Goal: Transaction & Acquisition: Purchase product/service

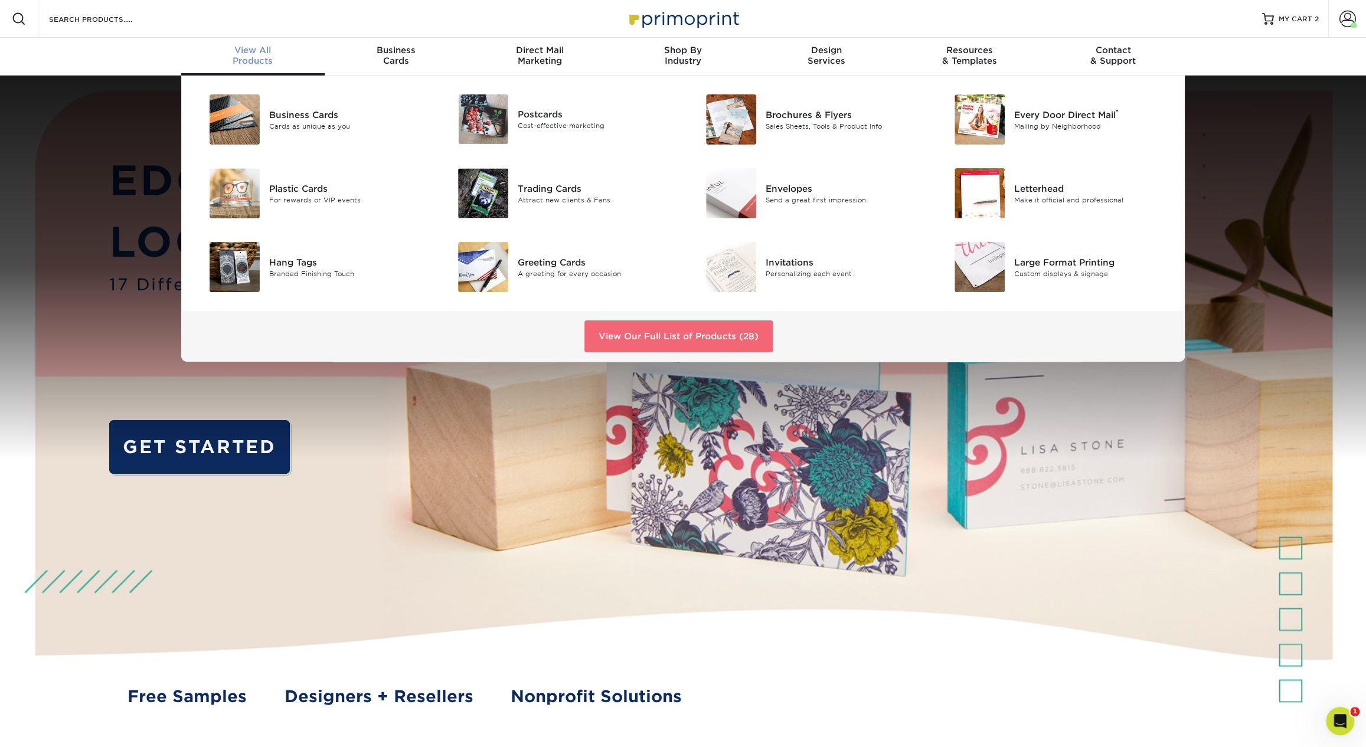
click at [680, 341] on link "View Our Full List of Products (28)" at bounding box center [678, 337] width 188 height 32
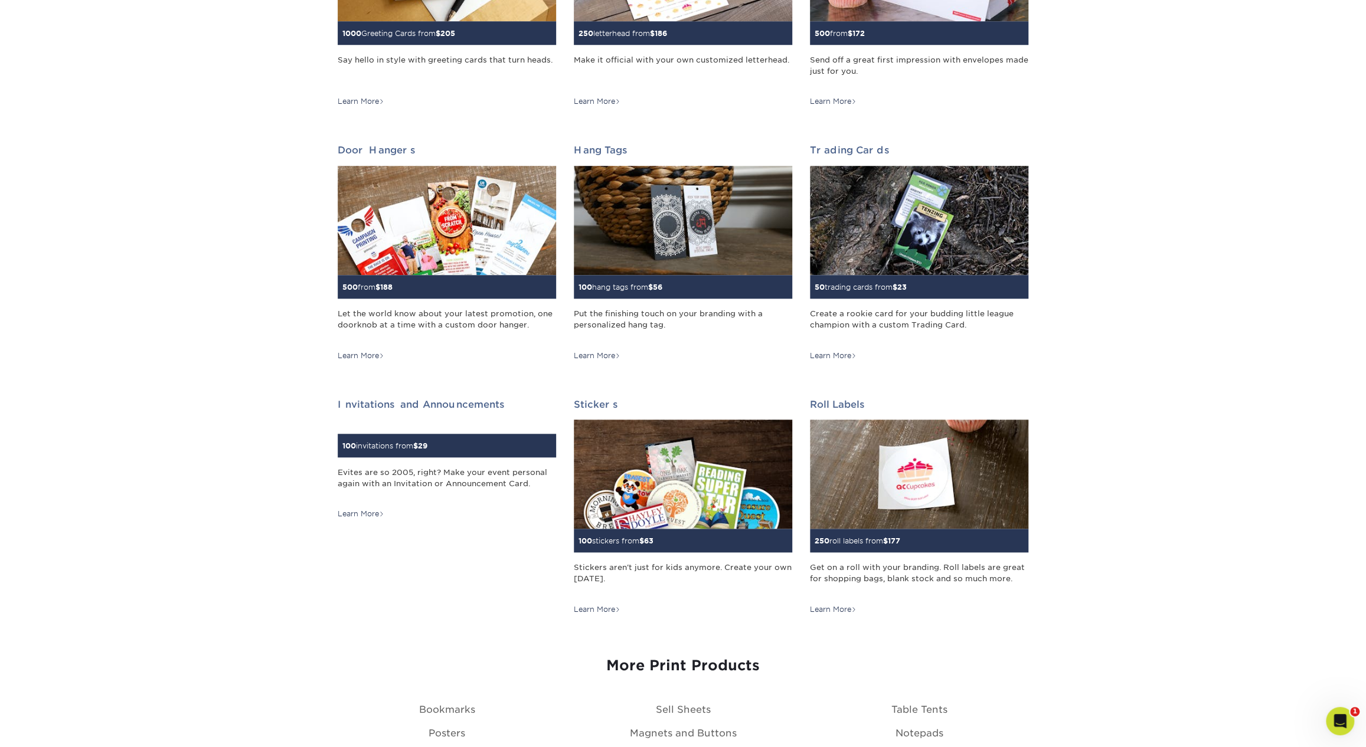
scroll to position [928, 0]
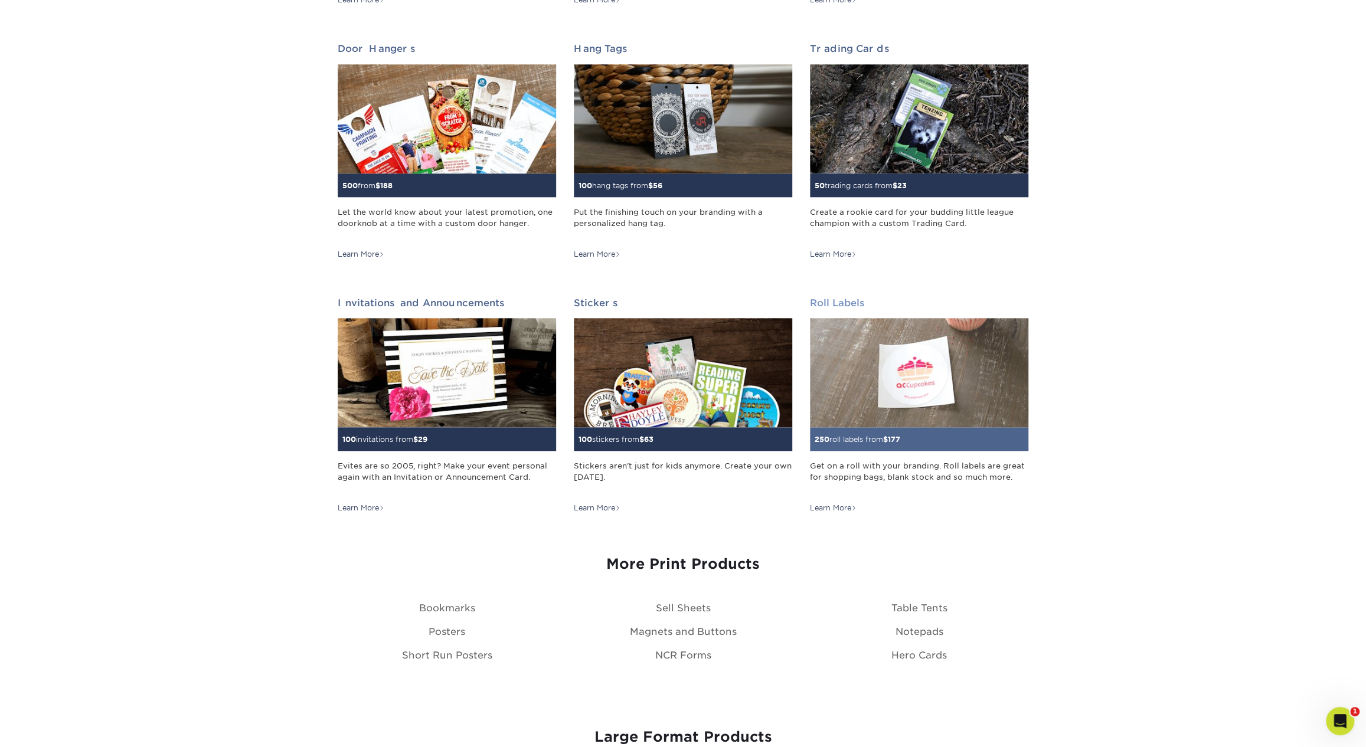
click at [925, 354] on img at bounding box center [919, 372] width 218 height 109
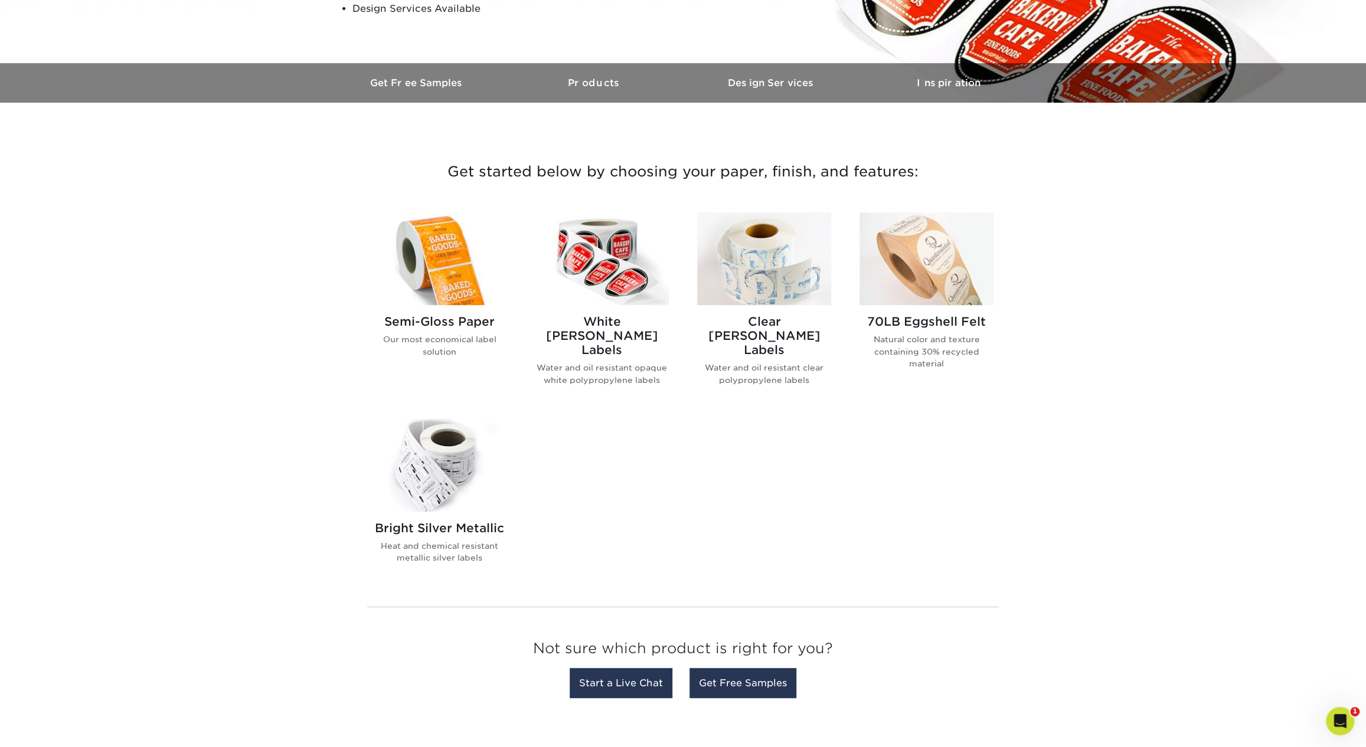
scroll to position [314, 0]
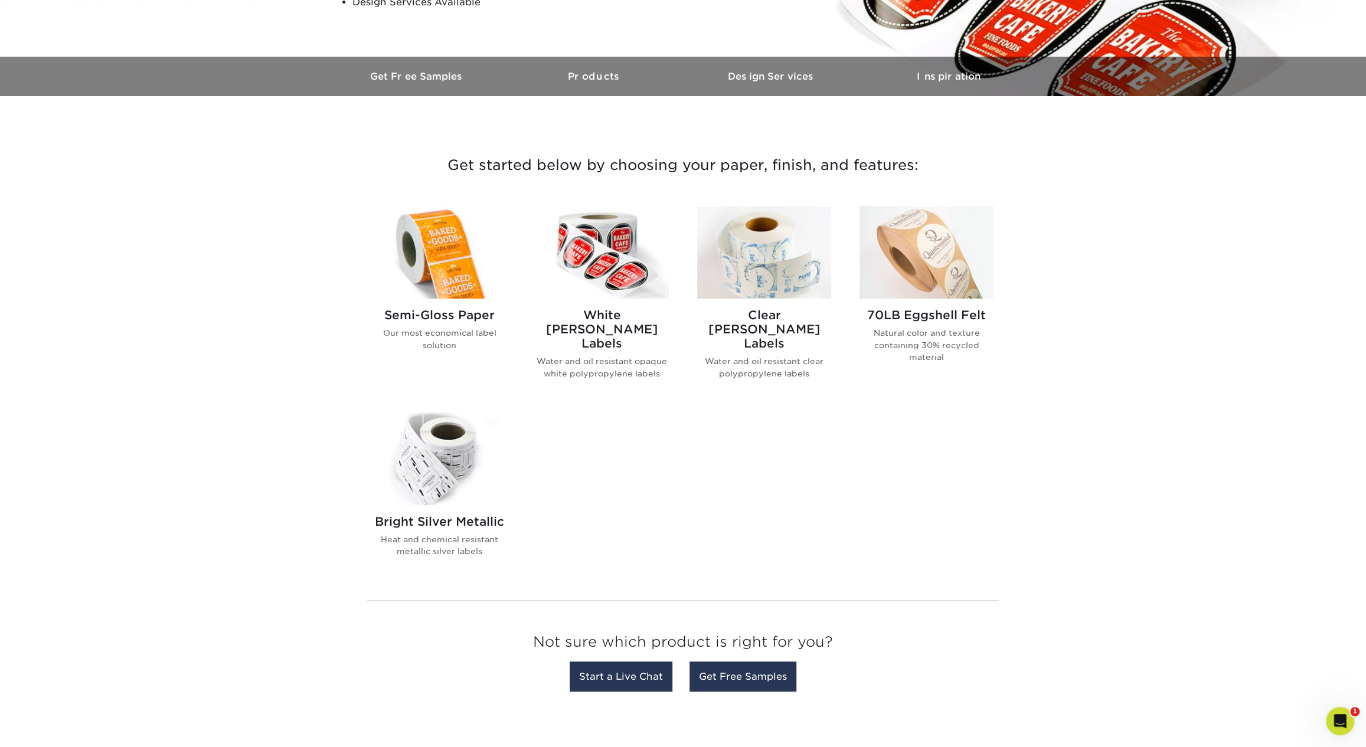
click at [592, 248] on img at bounding box center [602, 252] width 134 height 93
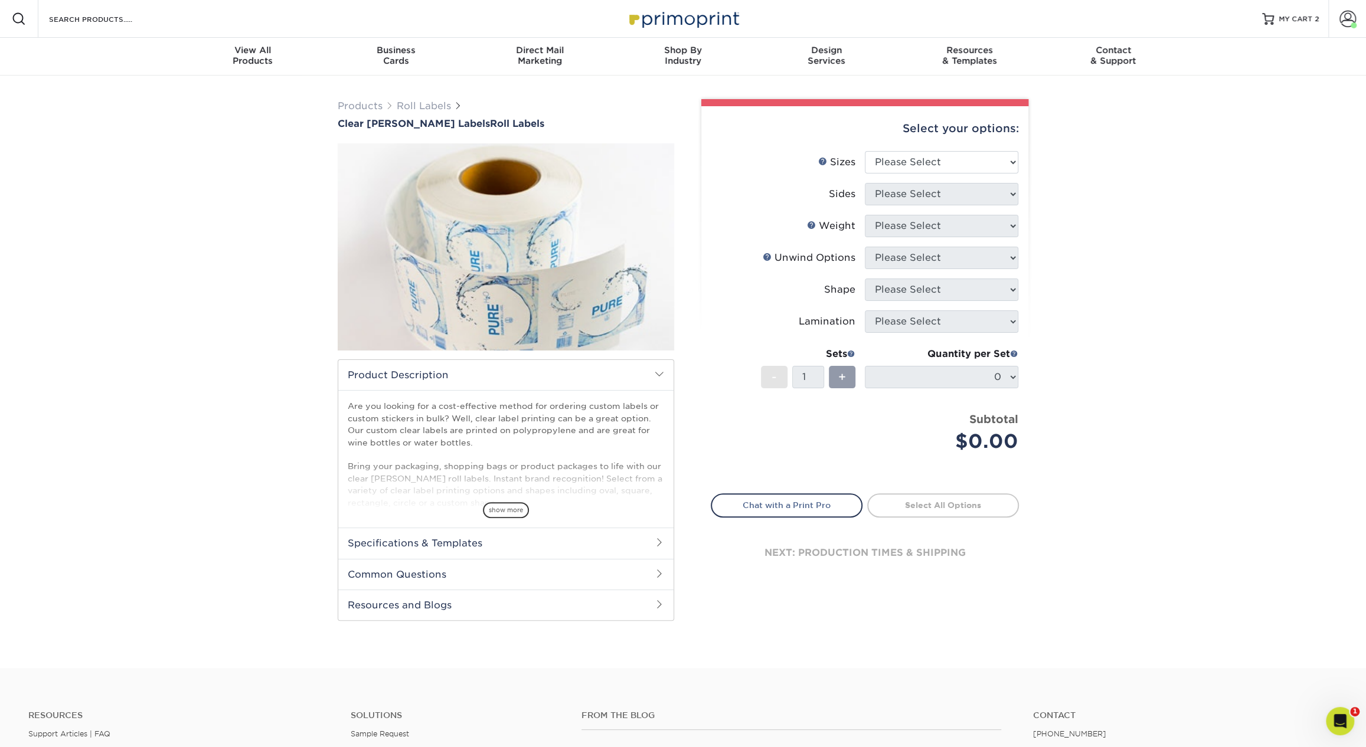
click at [481, 270] on img at bounding box center [506, 246] width 337 height 233
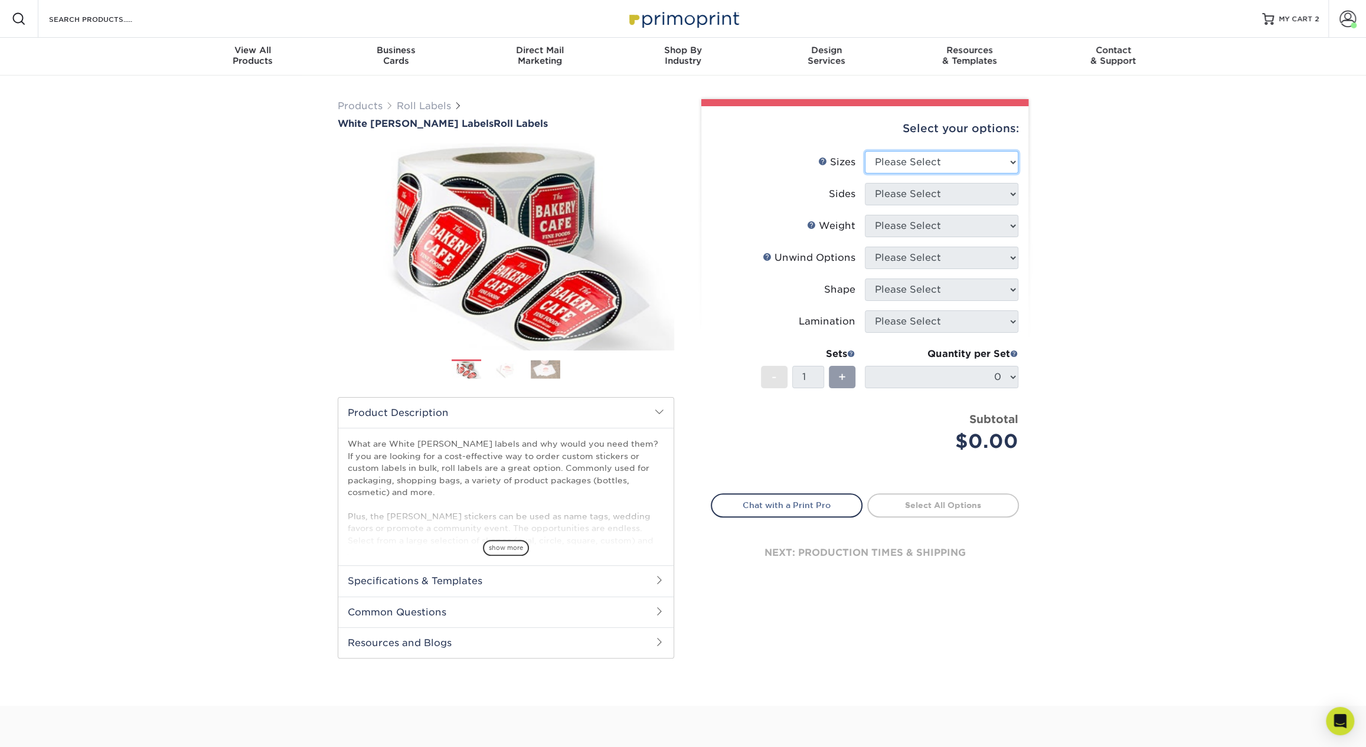
click at [936, 152] on select "Please Select 1" x 1" 1" x 2" 1" x 2.5" 1" x 3" 1.5" x 1.5" 1.5" x 2.5" 1.5" x …" at bounding box center [941, 162] width 153 height 22
select select "2.00x2.00"
click at [865, 151] on select "Please Select 1" x 1" 1" x 2" 1" x 2.5" 1" x 3" 1.5" x 1.5" 1.5" x 2.5" 1.5" x …" at bounding box center [941, 162] width 153 height 22
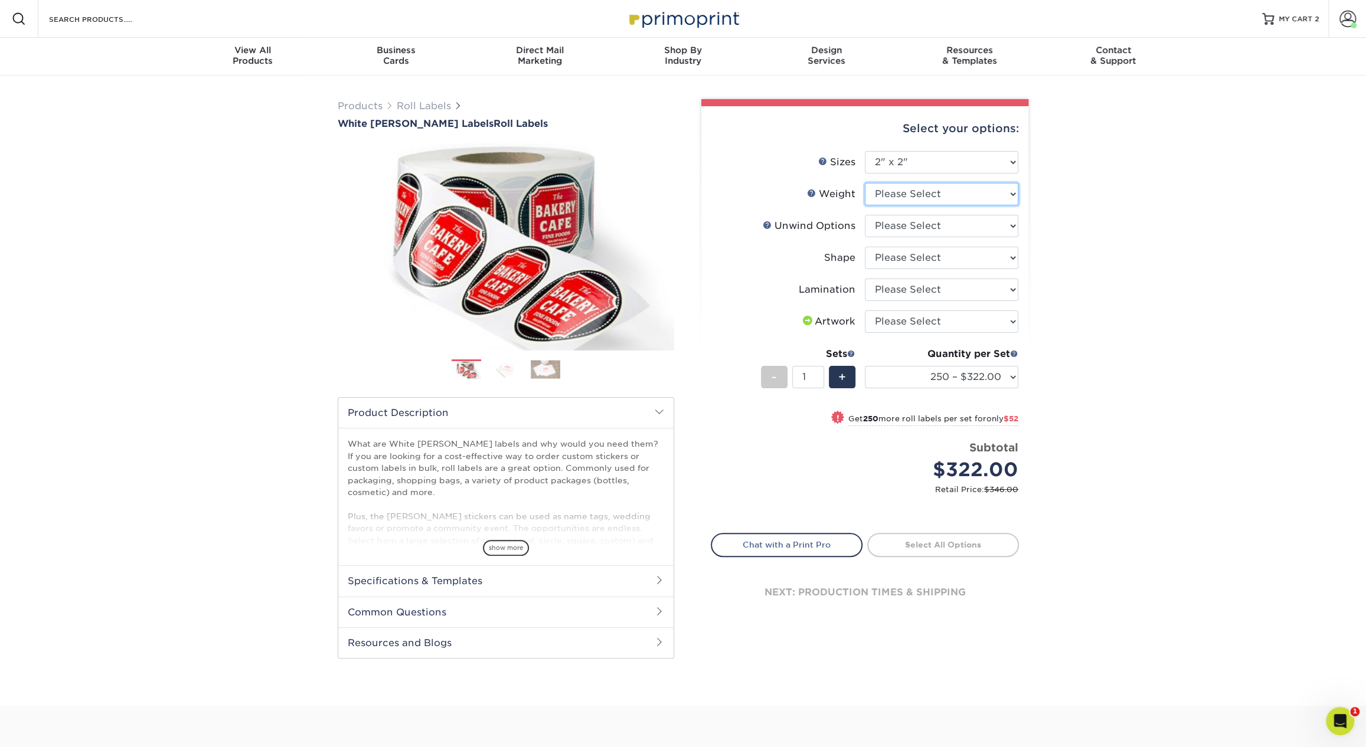
click at [914, 199] on select "Please Select WHBOPP" at bounding box center [941, 194] width 153 height 22
select select "WHBOPP"
click at [865, 183] on select "Please Select WHBOPP" at bounding box center [941, 194] width 153 height 22
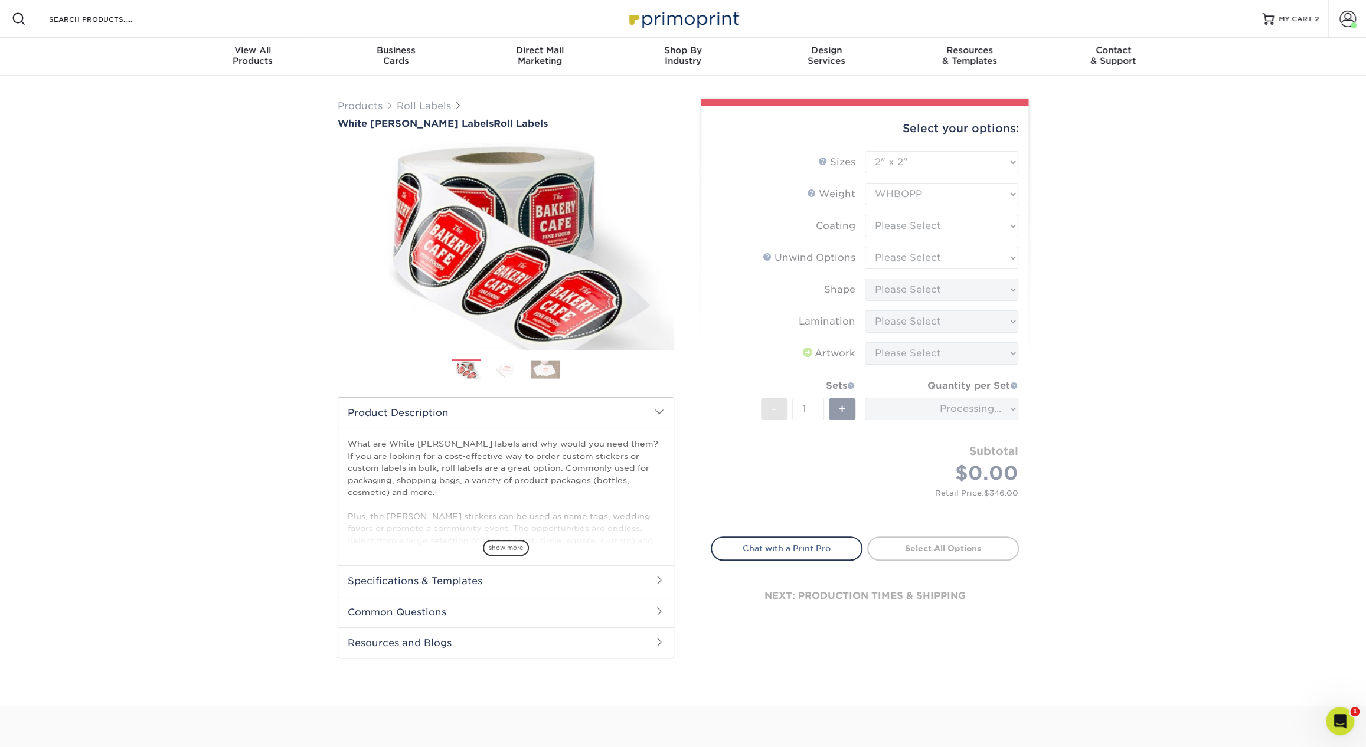
click at [913, 226] on form "Sizes Help Sizes Please Select 1" x 1" 1" x 2" 1" x 2.5" 1" x 3" 1.5" x 1.5" 1.…" at bounding box center [865, 337] width 308 height 372
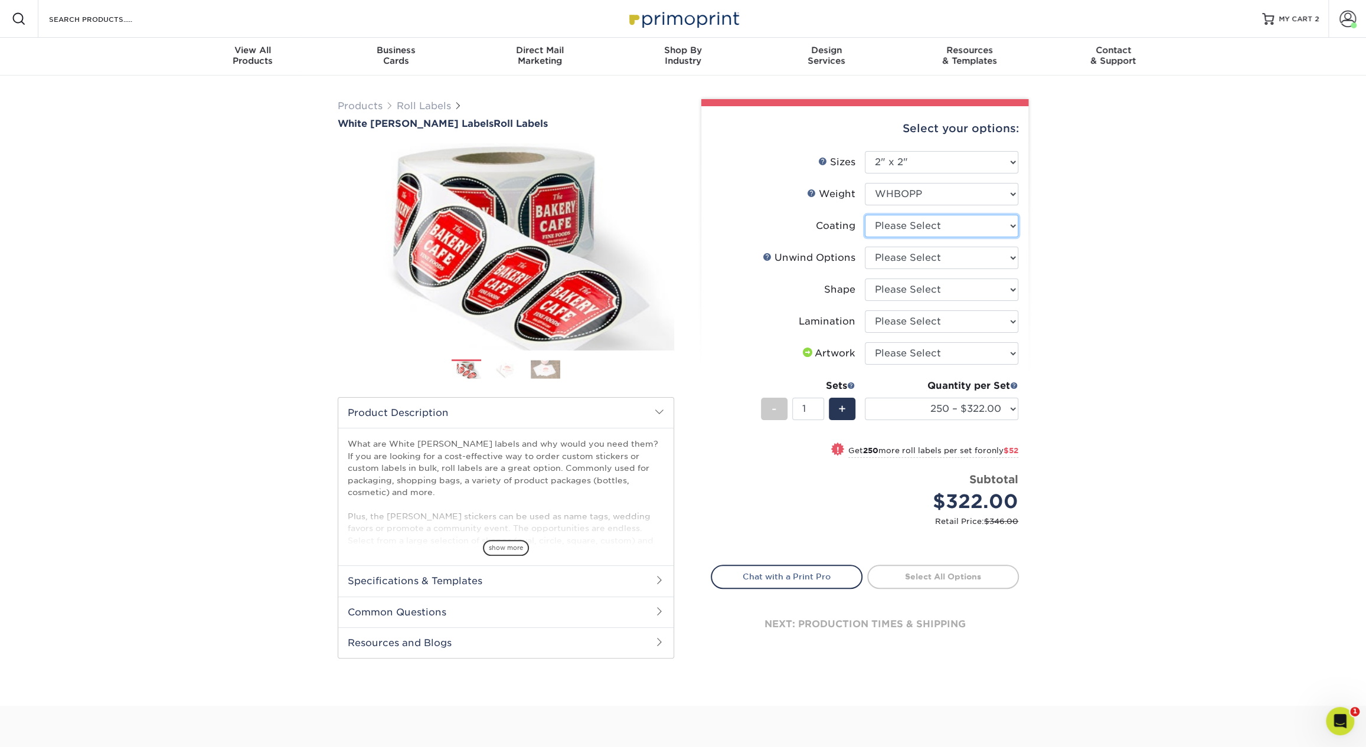
click at [913, 226] on select at bounding box center [941, 226] width 153 height 22
select select "3e7618de-abca-4bda-9f97-8b9129e913d8"
click at [865, 215] on select at bounding box center [941, 226] width 153 height 22
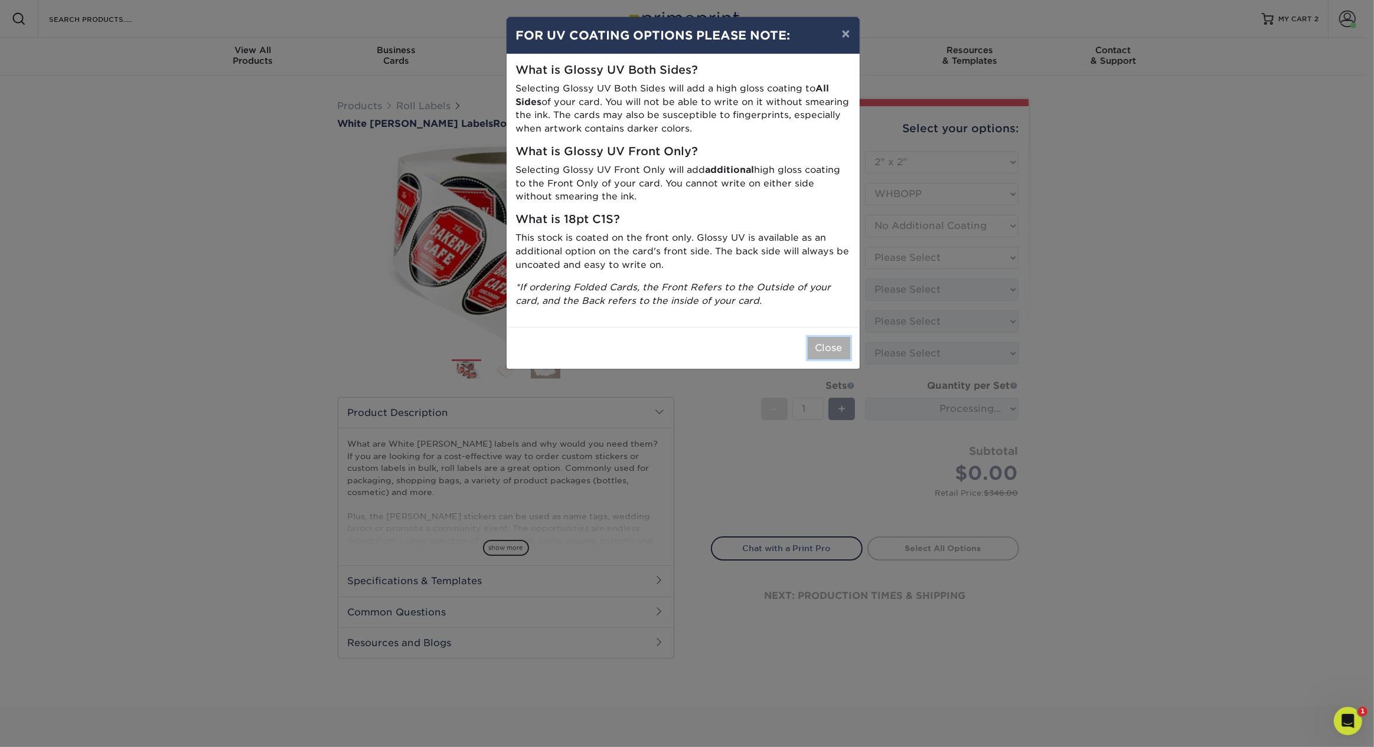
click at [836, 341] on button "Close" at bounding box center [829, 348] width 43 height 22
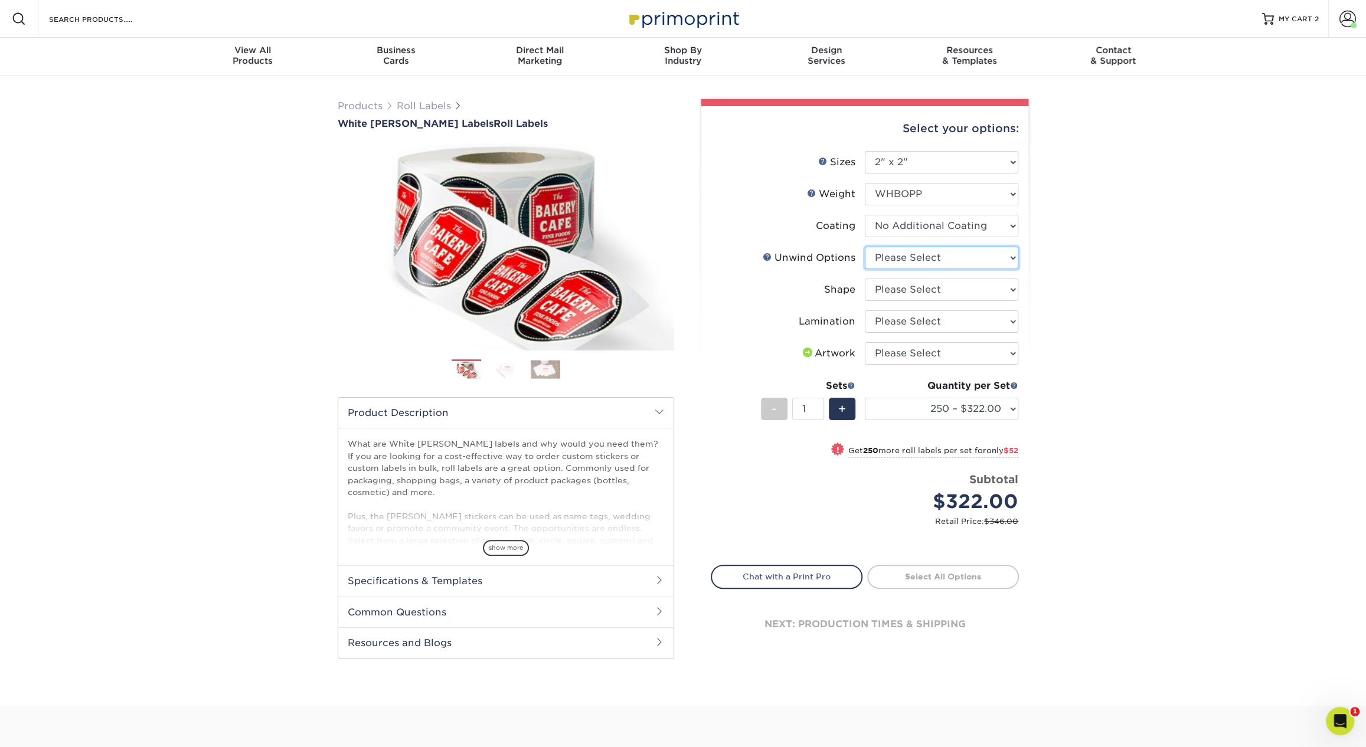
click at [931, 259] on select "Please Select Not Important Off Top (Direction #1) Off Bottom (Direction #2) Of…" at bounding box center [941, 258] width 153 height 22
click at [865, 247] on select "Please Select Not Important Off Top (Direction #1) Off Bottom (Direction #2) Of…" at bounding box center [941, 258] width 153 height 22
click at [953, 249] on select "Please Select Not Important Off Top (Direction #1) Off Bottom (Direction #2) Of…" at bounding box center [941, 258] width 153 height 22
click at [865, 247] on select "Please Select Not Important Off Top (Direction #1) Off Bottom (Direction #2) Of…" at bounding box center [941, 258] width 153 height 22
click at [962, 259] on select "Please Select Not Important Off Top (Direction #1) Off Bottom (Direction #2) Of…" at bounding box center [941, 258] width 153 height 22
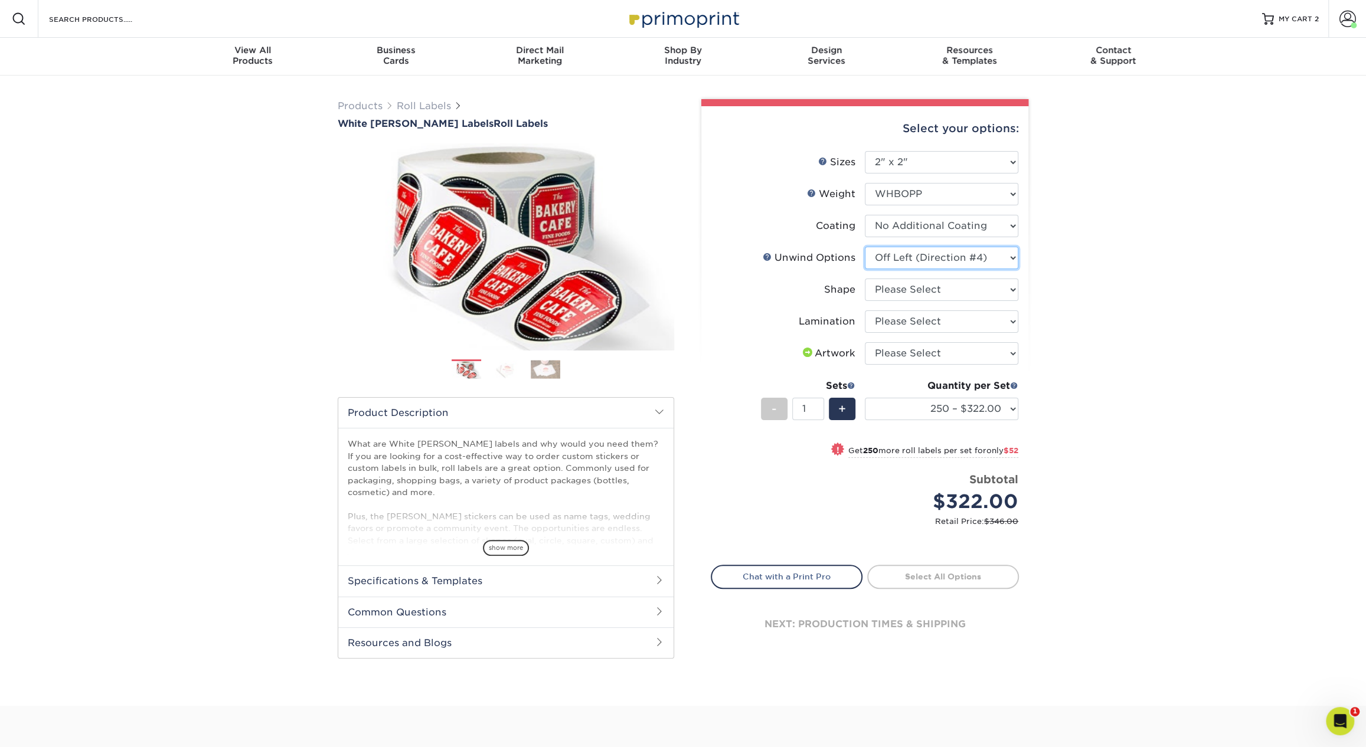
click at [865, 247] on select "Please Select Not Important Off Top (Direction #1) Off Bottom (Direction #2) Of…" at bounding box center [941, 258] width 153 height 22
click at [955, 263] on select "Please Select Not Important Off Top (Direction #1) Off Bottom (Direction #2) Of…" at bounding box center [941, 258] width 153 height 22
click at [865, 247] on select "Please Select Not Important Off Top (Direction #1) Off Bottom (Direction #2) Of…" at bounding box center [941, 258] width 153 height 22
click at [1059, 264] on div "Products Roll Labels White BOPP Labels Roll Labels Previous Next /" at bounding box center [683, 391] width 1366 height 631
click at [972, 247] on select "Please Select Not Important Off Top (Direction #1) Off Bottom (Direction #2) Of…" at bounding box center [941, 258] width 153 height 22
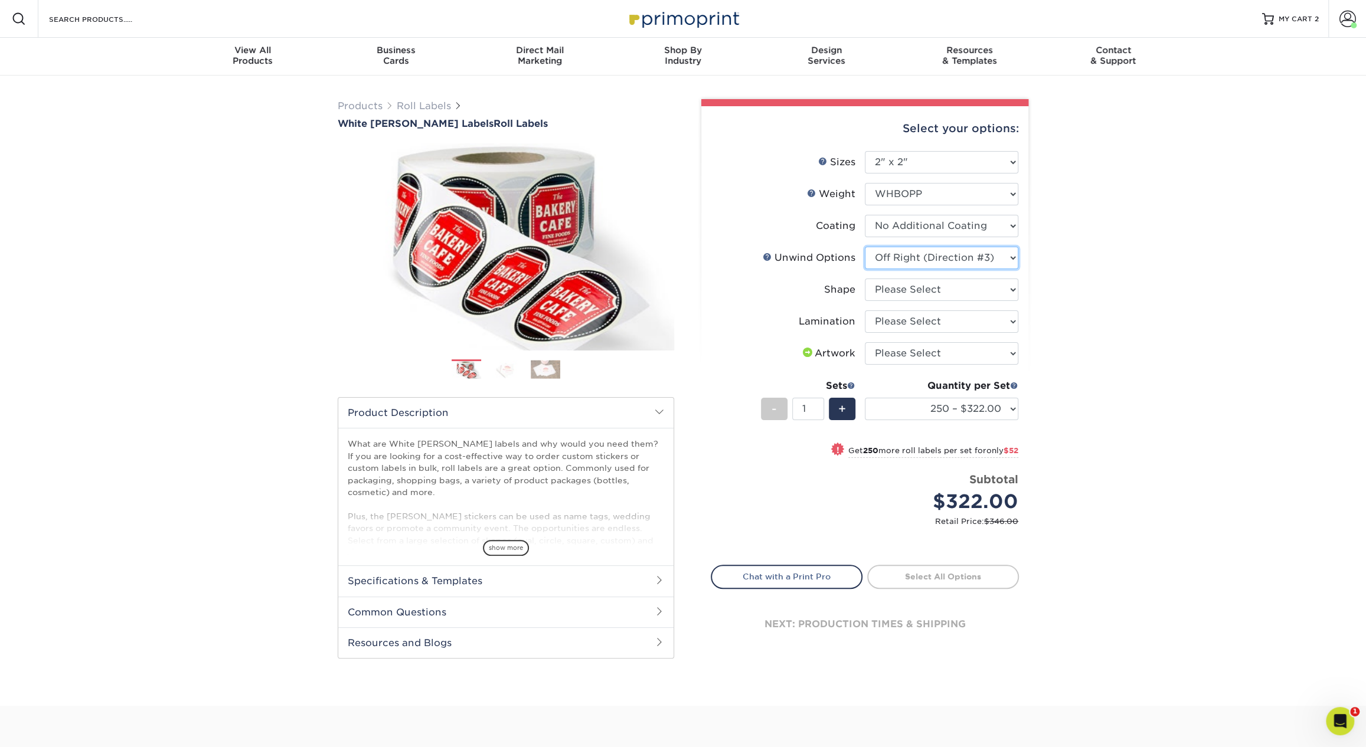
select select "d16c2772-aac7-41d6-a124-047cd7375882"
click at [865, 247] on select "Please Select Not Important Off Top (Direction #1) Off Bottom (Direction #2) Of…" at bounding box center [941, 258] width 153 height 22
click at [930, 284] on select "Please Select Circle Square Custom" at bounding box center [941, 290] width 153 height 22
select select "45da2917-4b7b-46f1-becf-14d45dfff804"
click at [865, 279] on select "Please Select Circle Square Custom" at bounding box center [941, 290] width 153 height 22
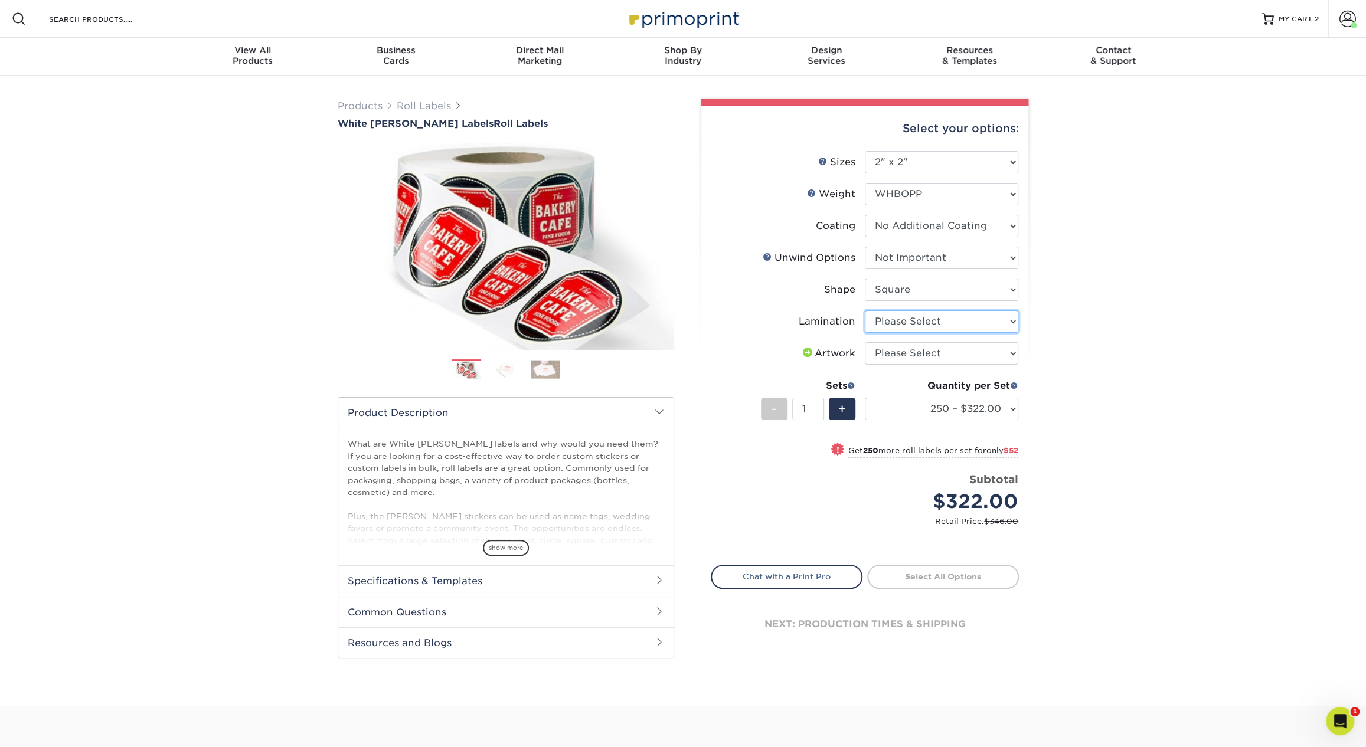
click at [939, 316] on select "Please Select No Lamination Silk" at bounding box center [941, 322] width 153 height 22
click at [865, 311] on select "Please Select No Lamination Silk" at bounding box center [941, 322] width 153 height 22
click at [505, 543] on span "show more" at bounding box center [506, 548] width 46 height 16
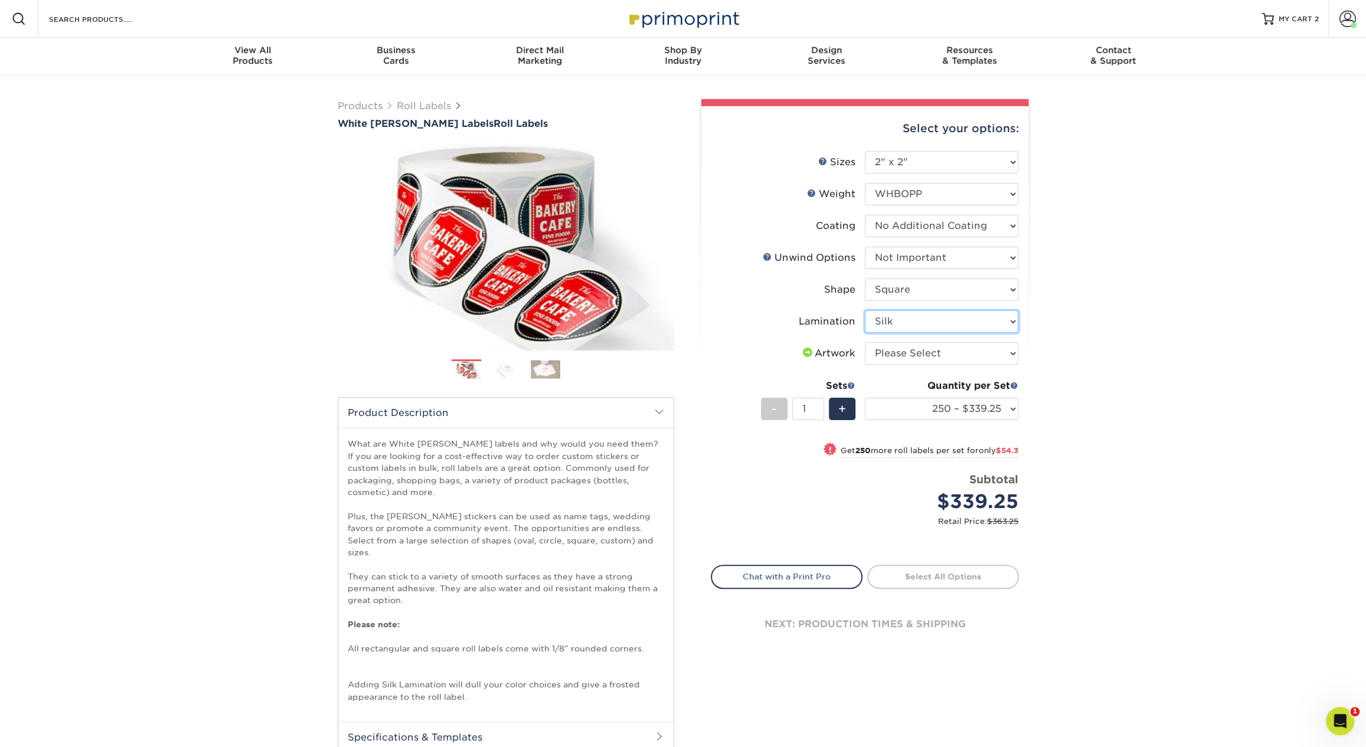
click at [978, 323] on select "Please Select No Lamination Silk" at bounding box center [941, 322] width 153 height 22
click at [865, 311] on select "Please Select No Lamination Silk" at bounding box center [941, 322] width 153 height 22
click at [973, 316] on select "Please Select No Lamination Silk" at bounding box center [941, 322] width 153 height 22
click at [865, 311] on select "Please Select No Lamination Silk" at bounding box center [941, 322] width 153 height 22
click at [919, 321] on select "Please Select No Lamination Silk" at bounding box center [941, 322] width 153 height 22
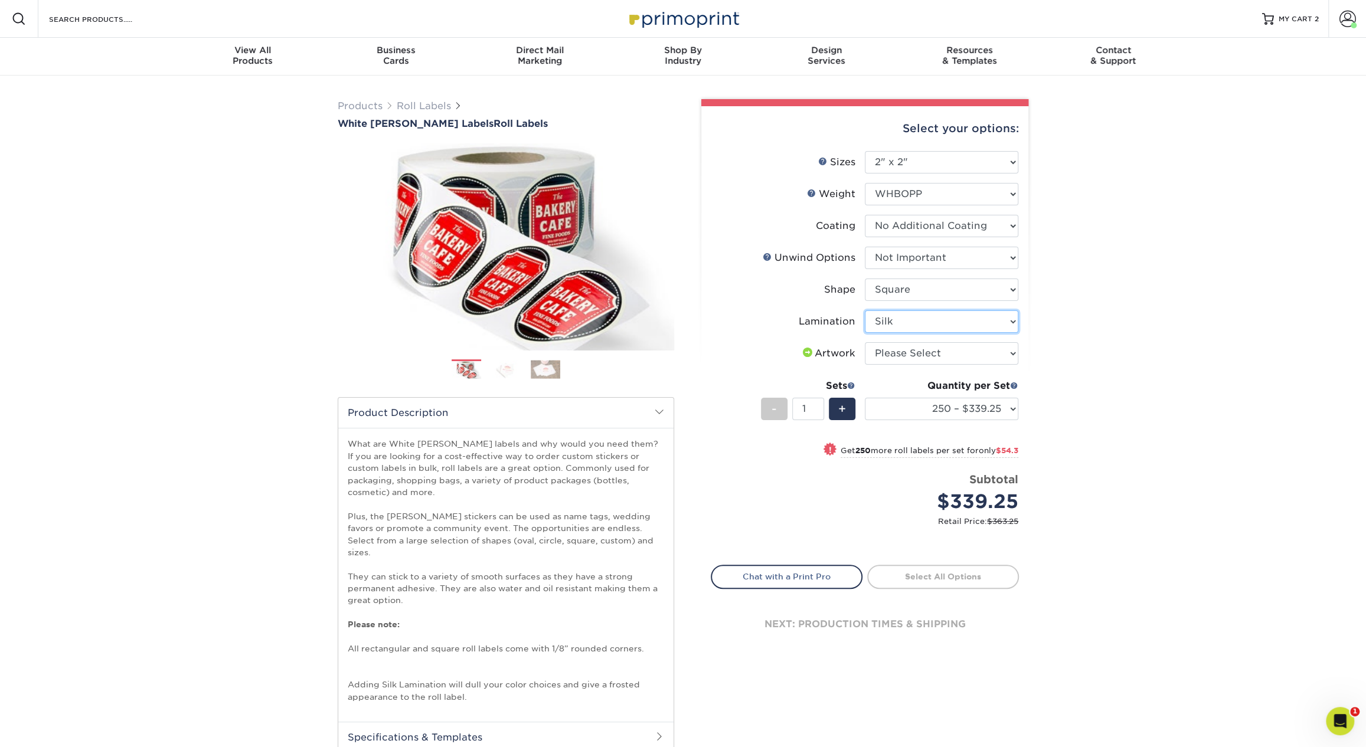
select select "eff8cfea-abf7-4cab-a64a-391be13b3076"
click at [865, 311] on select "Please Select No Lamination Silk" at bounding box center [941, 322] width 153 height 22
click at [888, 350] on select "Please Select I will upload files I need a design - $50" at bounding box center [941, 353] width 153 height 22
select select "upload"
click at [865, 342] on select "Please Select I will upload files I need a design - $50" at bounding box center [941, 353] width 153 height 22
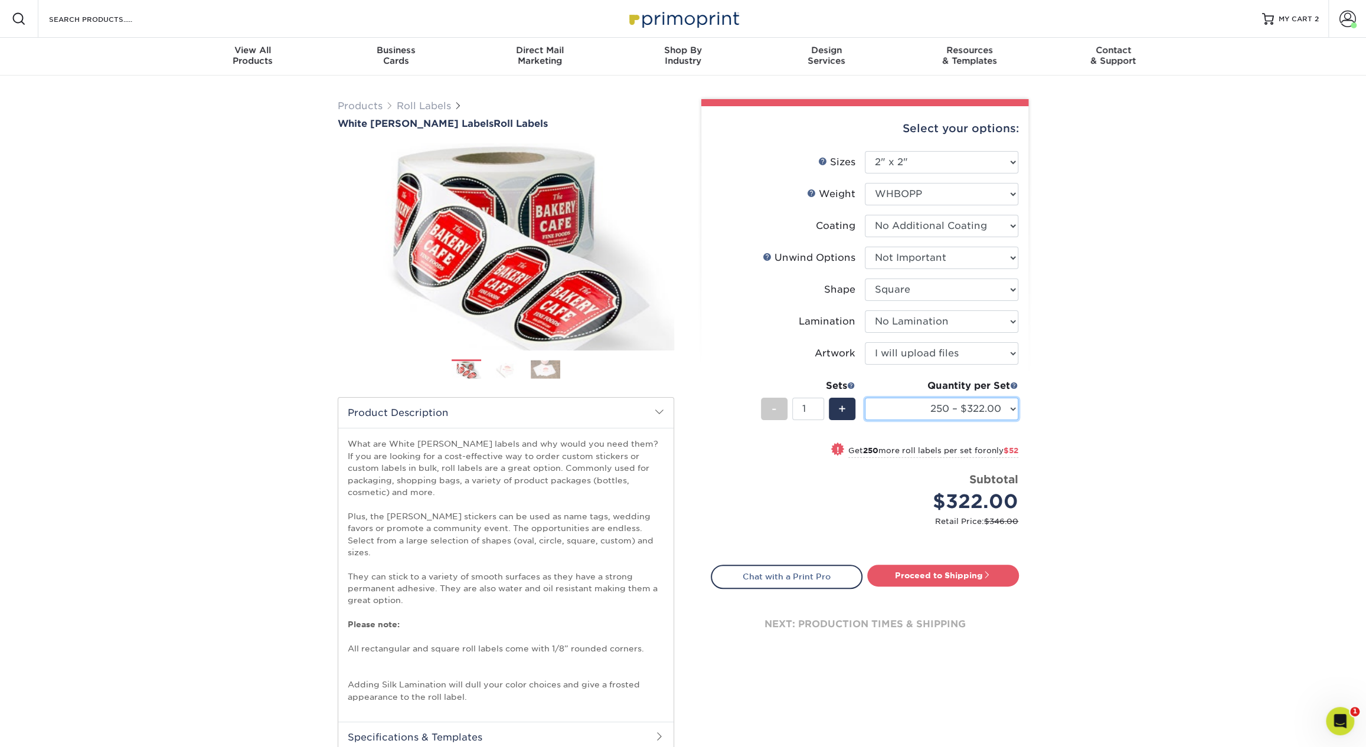
click at [943, 407] on select "250 – $322.00 500 – $374.00 1000 – $405.00 2500 – $442.00 5000 – $448.00 10000 …" at bounding box center [941, 409] width 153 height 22
select select "1000 – $405.00"
click at [865, 398] on select "250 – $322.00 500 – $374.00 1000 – $405.00 2500 – $442.00 5000 – $448.00 10000 …" at bounding box center [941, 409] width 153 height 22
click at [1165, 314] on div "Products Roll Labels White BOPP Labels Roll Labels Previous Next /" at bounding box center [683, 469] width 1366 height 787
click at [929, 253] on select "Please Select Not Important Off Top (Direction #1) Off Bottom (Direction #2) Of…" at bounding box center [941, 258] width 153 height 22
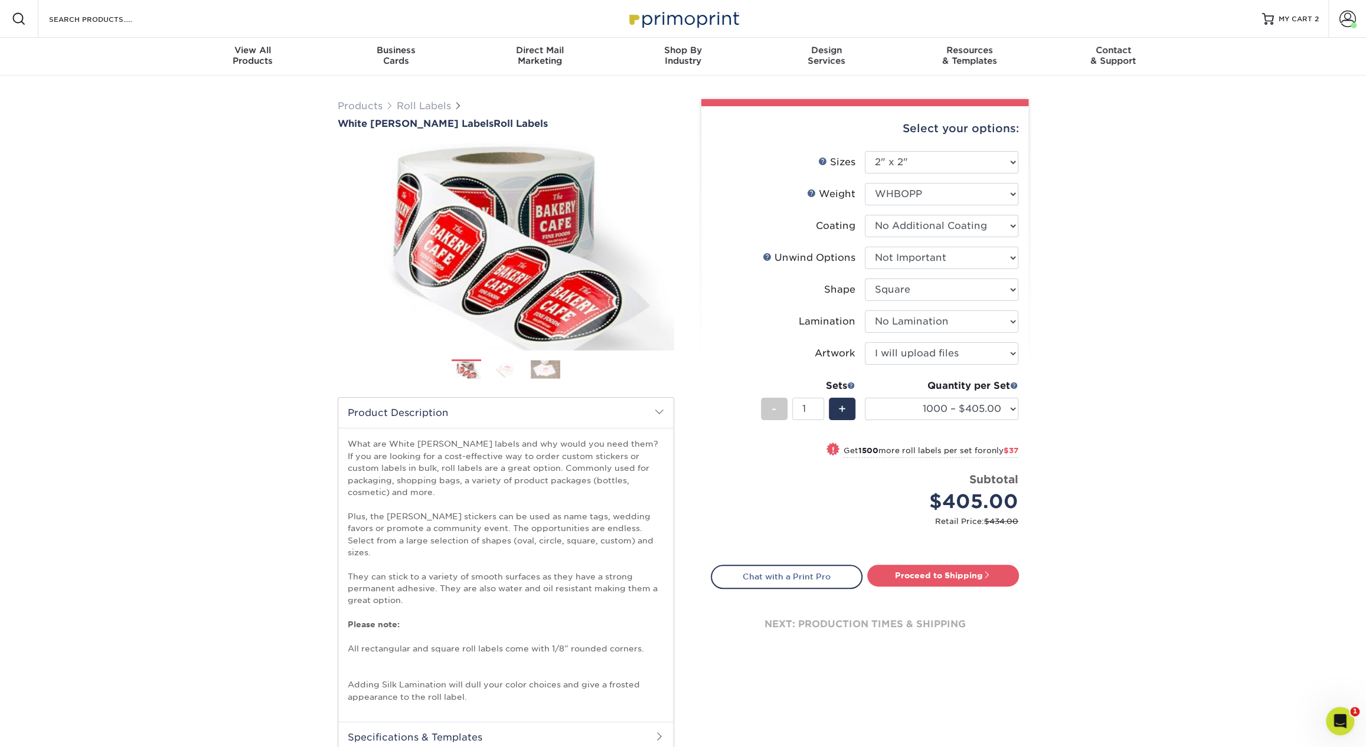
click at [517, 370] on img at bounding box center [506, 369] width 30 height 18
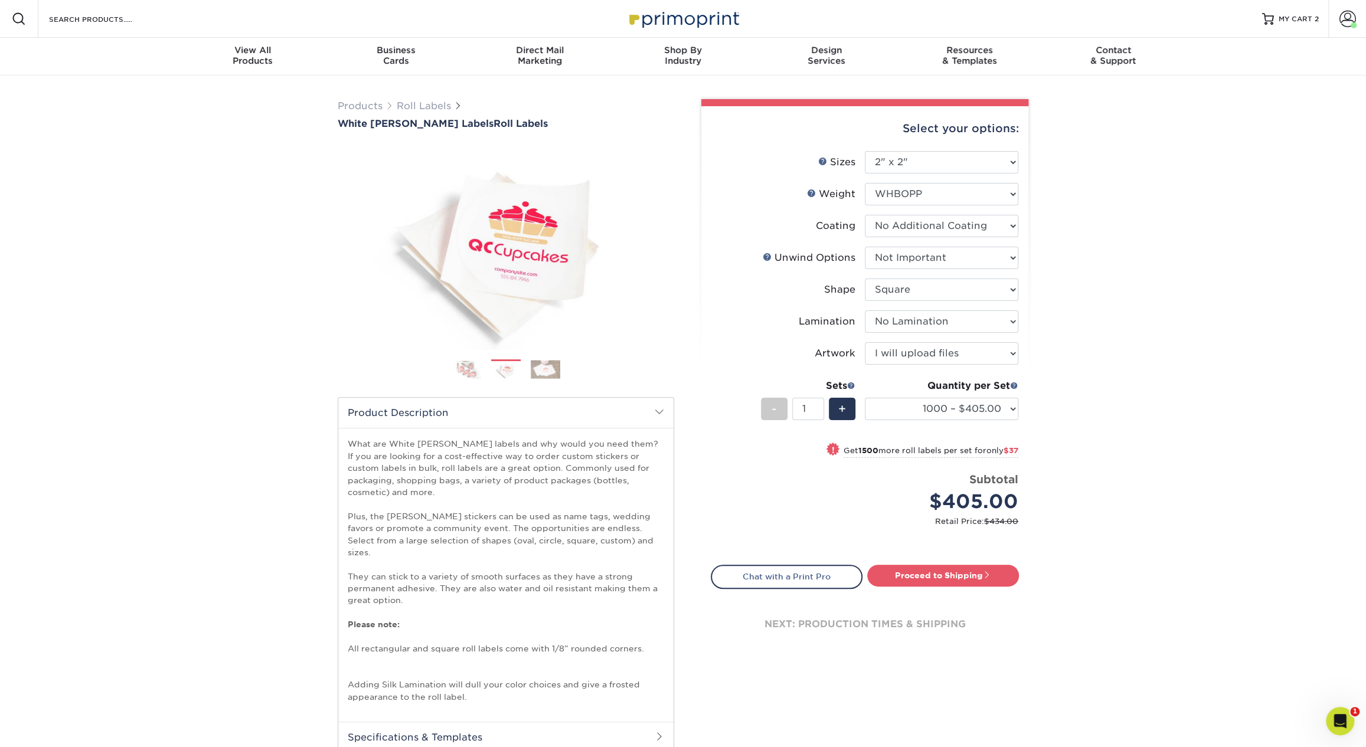
click at [538, 370] on img at bounding box center [546, 369] width 30 height 18
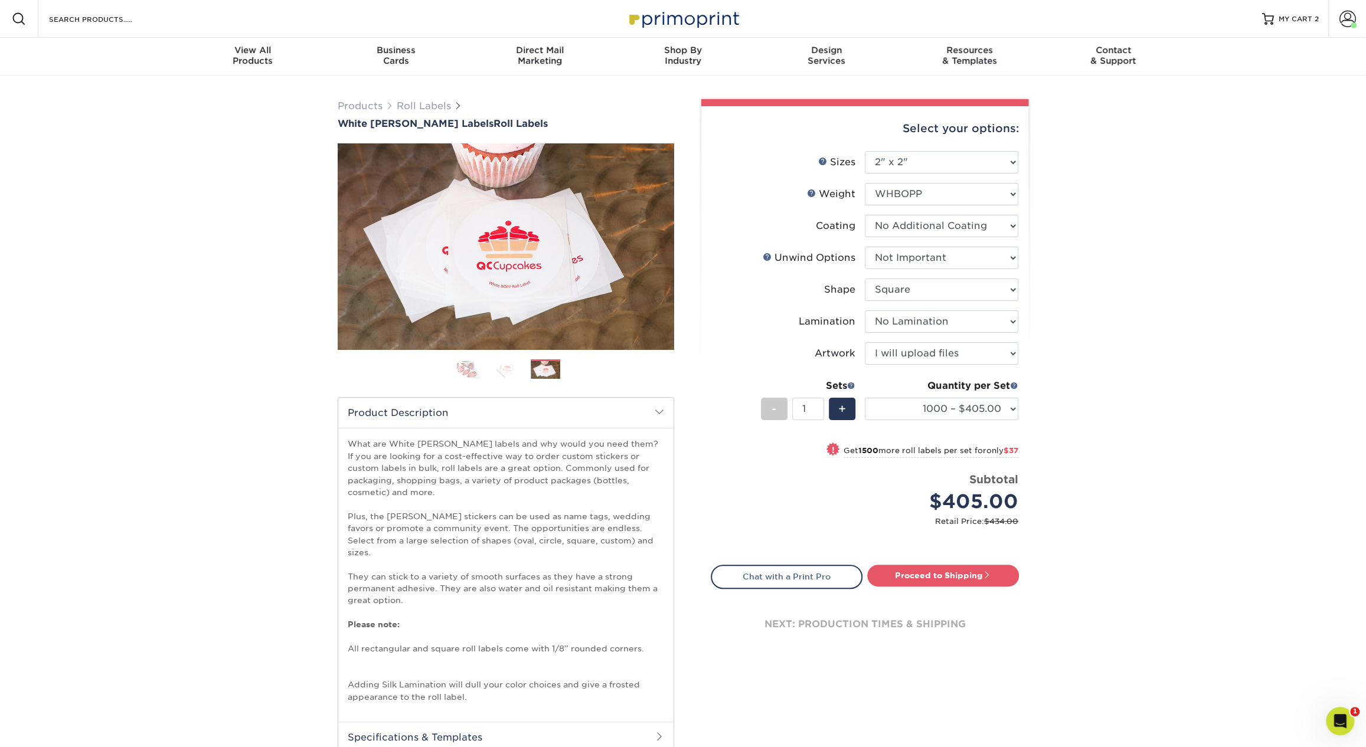
click at [592, 412] on h2 "Product Description" at bounding box center [505, 413] width 335 height 30
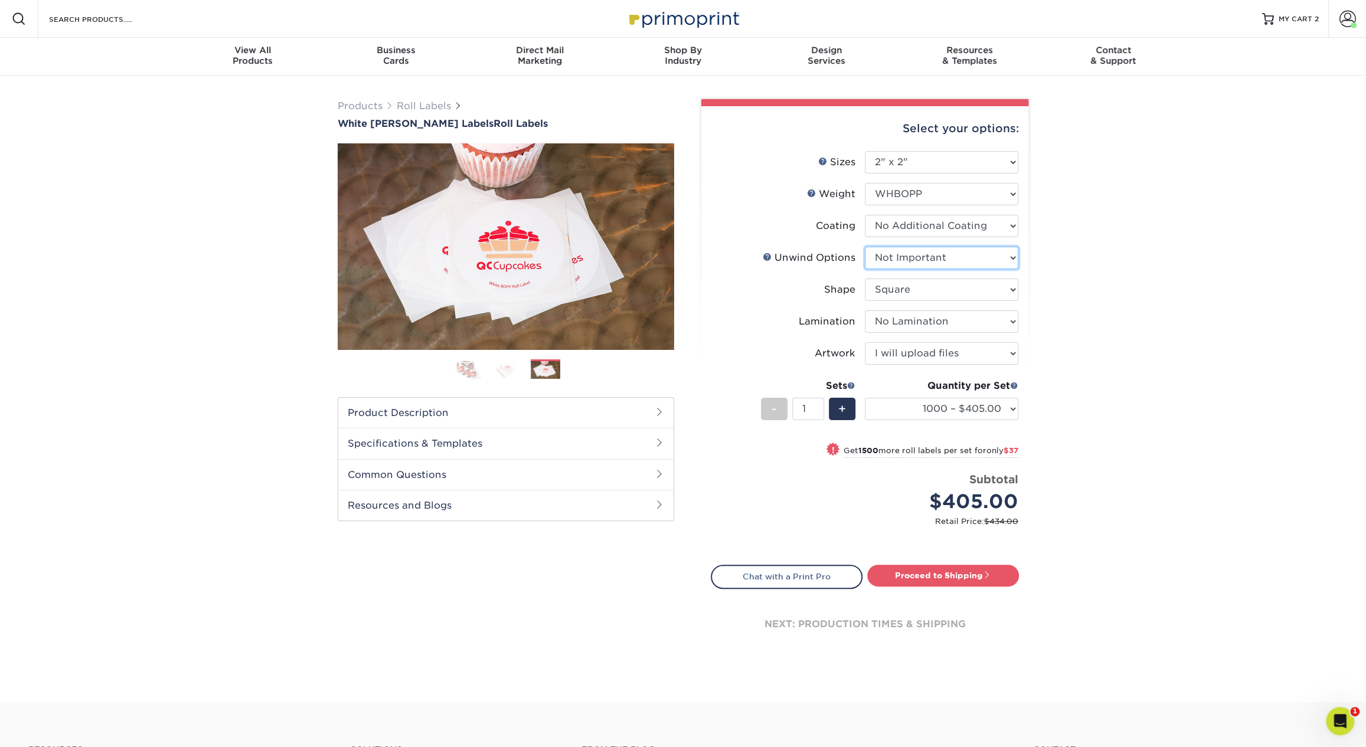
click at [913, 264] on select "Please Select Not Important Off Top (Direction #1) Off Bottom (Direction #2) Of…" at bounding box center [941, 258] width 153 height 22
select select "8b1a0725-314d-43f7-9ebe-309d4b43d313"
click at [865, 247] on select "Please Select Not Important Off Top (Direction #1) Off Bottom (Direction #2) Of…" at bounding box center [941, 258] width 153 height 22
click at [1145, 238] on div "Products Roll Labels White BOPP Labels Roll Labels Previous Next /" at bounding box center [683, 389] width 1366 height 627
click at [935, 577] on link "Proceed to Shipping" at bounding box center [943, 575] width 152 height 21
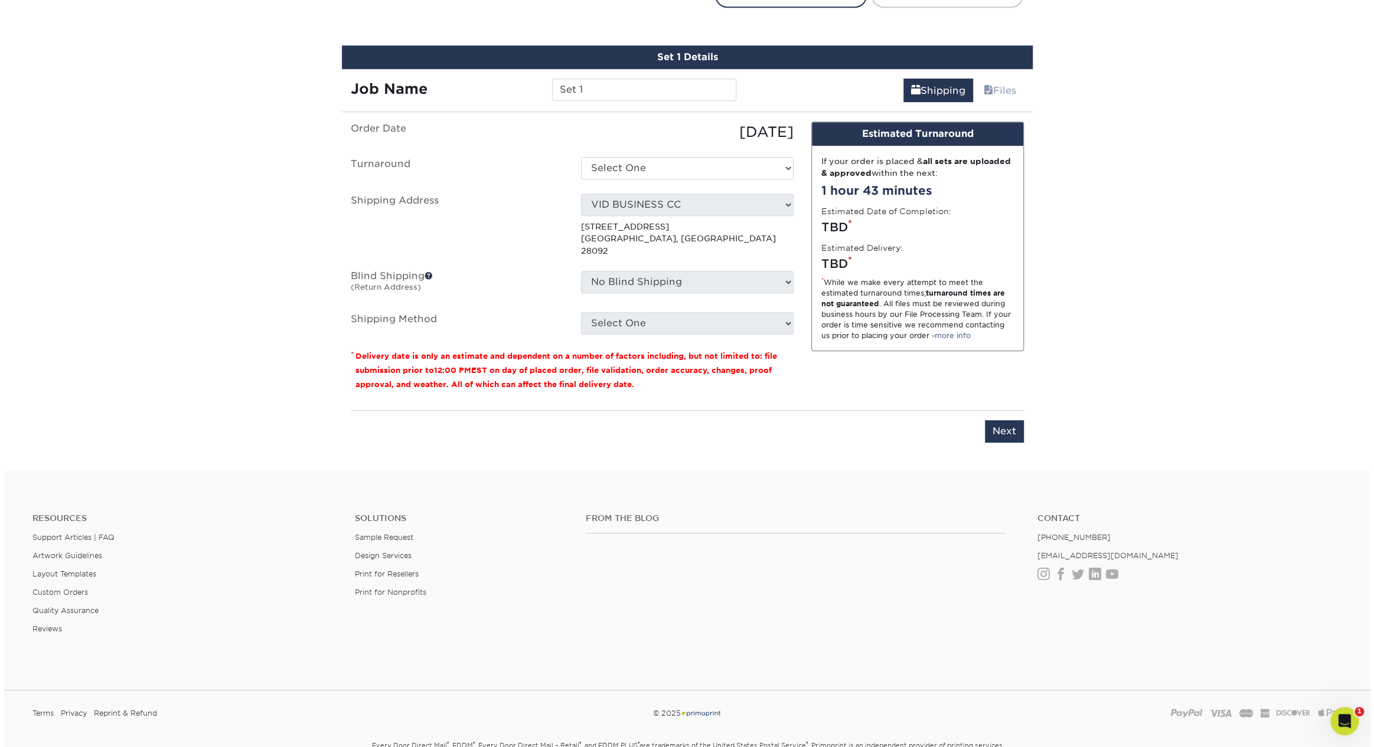
scroll to position [596, 0]
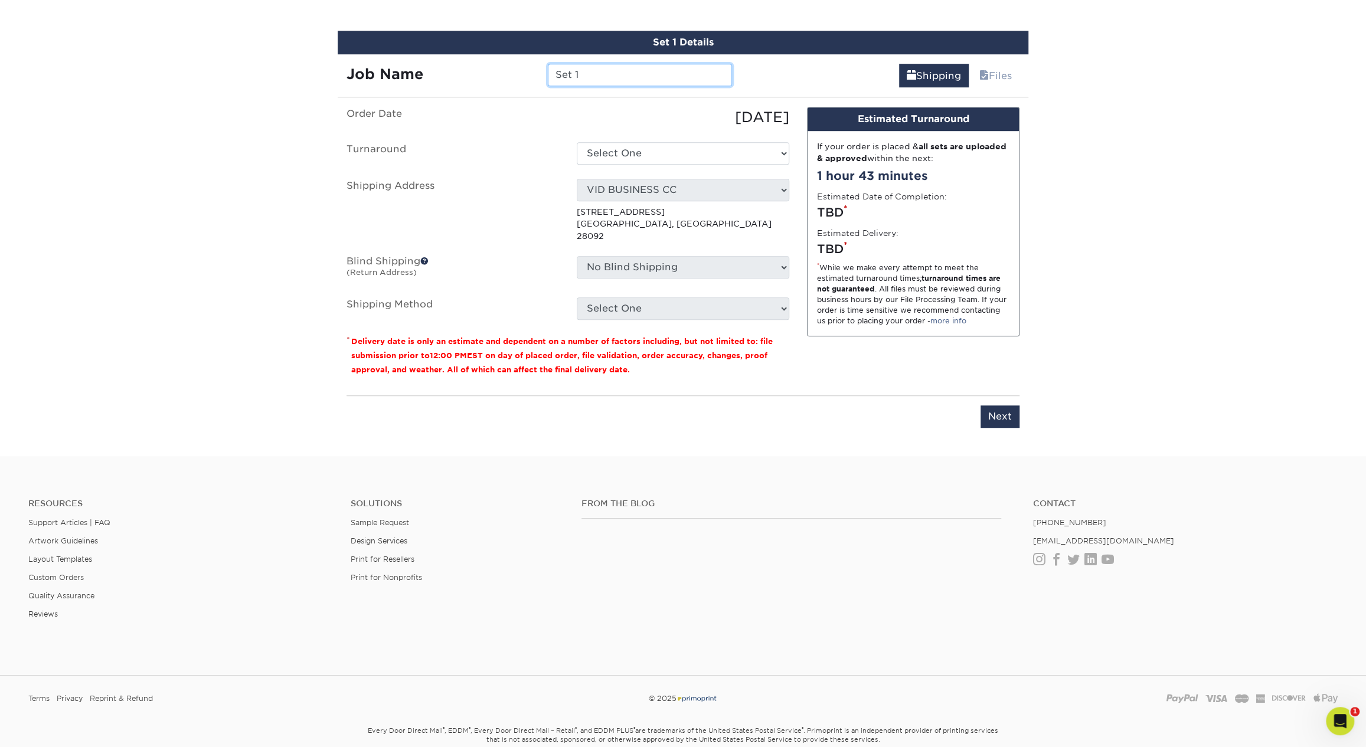
click at [590, 73] on input "Set 1" at bounding box center [640, 75] width 184 height 22
type input "BANKS EC"
click at [609, 158] on select "Select One 2-4 Business Days Next Business Day (+$92.58)" at bounding box center [683, 153] width 213 height 22
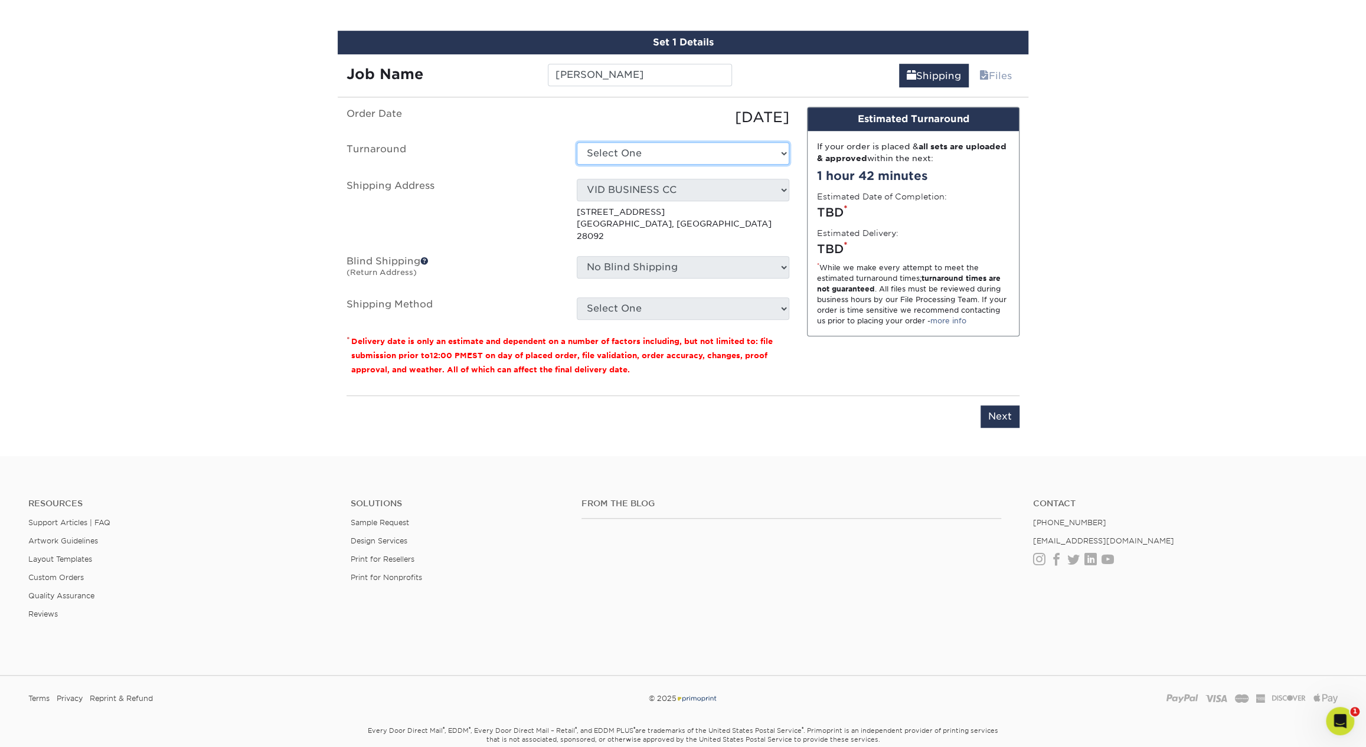
select select "3c40a17e-420c-450b-bd48-5e3a76761298"
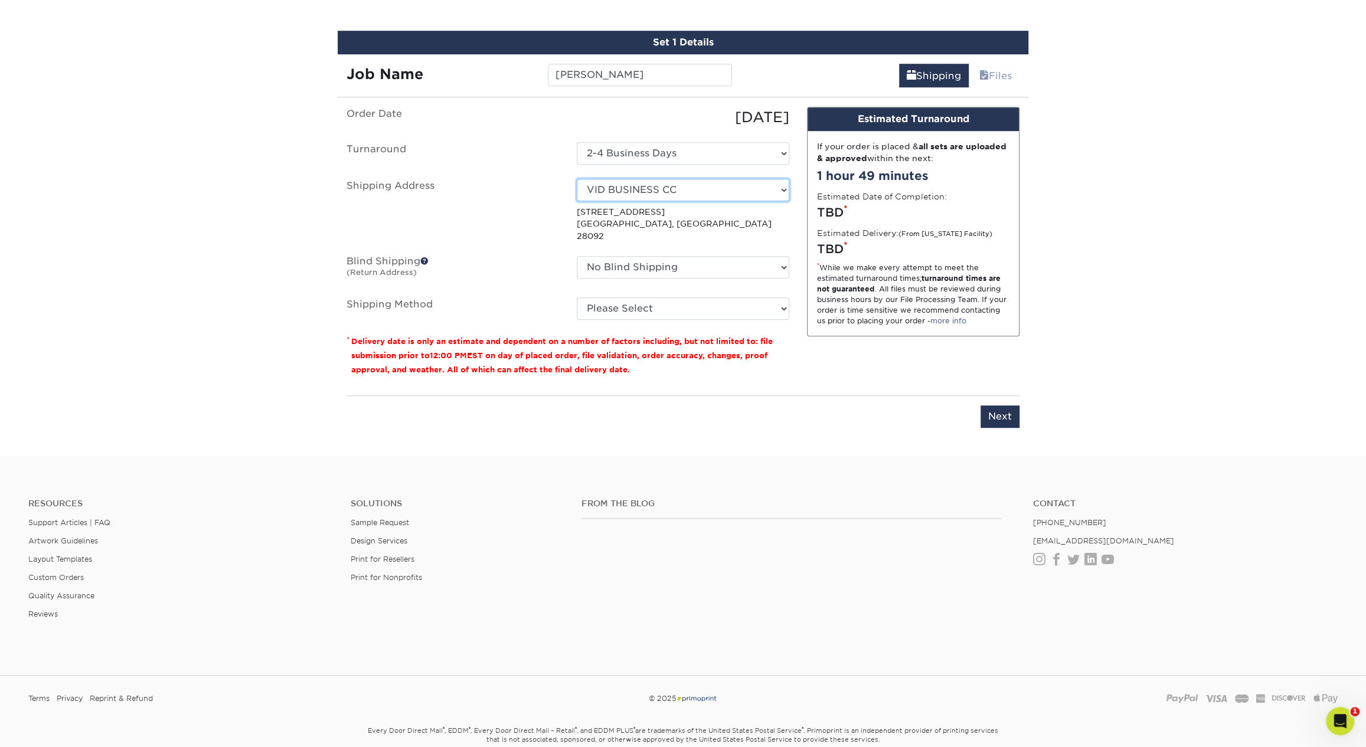
click at [651, 192] on select "Select One 1 2527 Cleaning 2527 CLEANING (HAMILTON CIRC) 360 Graphics 5812 Acco…" at bounding box center [683, 190] width 213 height 22
select select "211910"
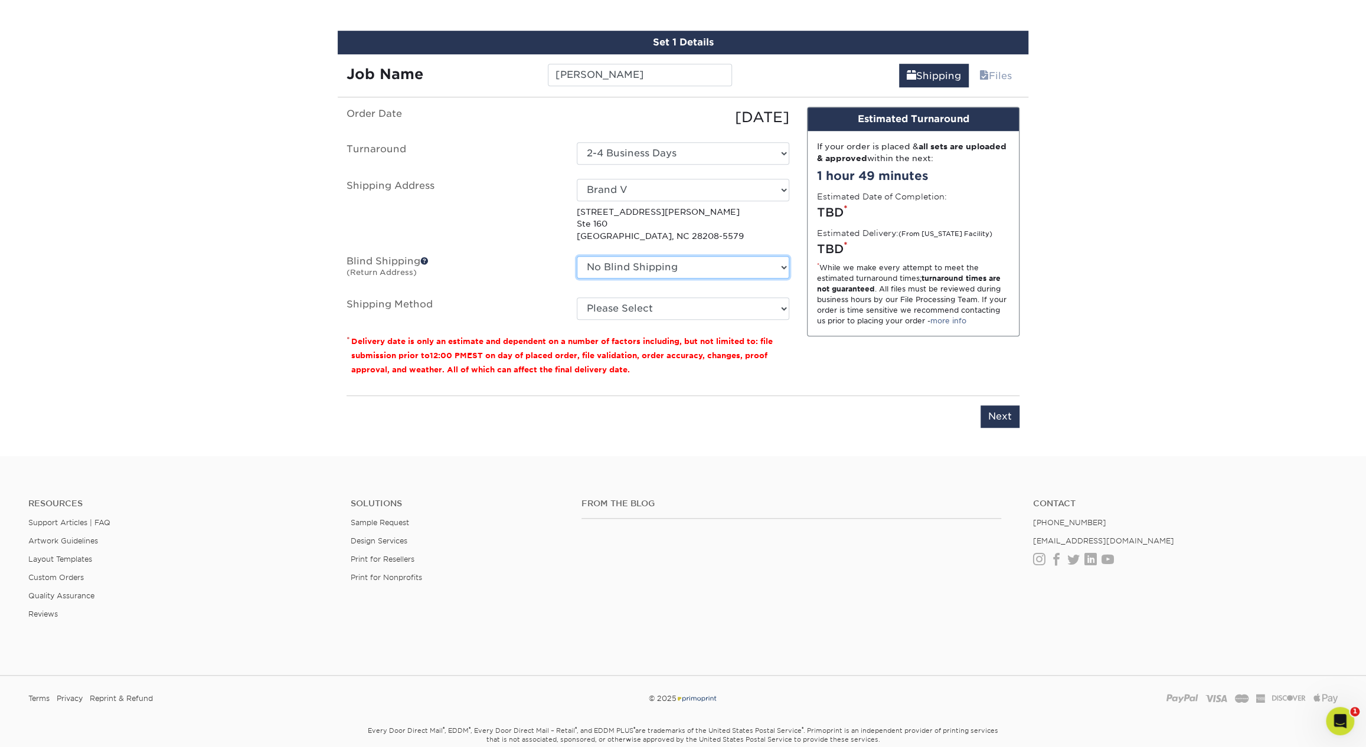
click at [646, 266] on select "No Blind Shipping 1 2527 Cleaning 2527 CLEANING (HAMILTON CIRC) 360 Graphics 58…" at bounding box center [683, 267] width 213 height 22
select select "211910"
click at [577, 256] on select "No Blind Shipping 1 2527 Cleaning 2527 CLEANING (HAMILTON CIRC) 360 Graphics 58…" at bounding box center [683, 267] width 213 height 22
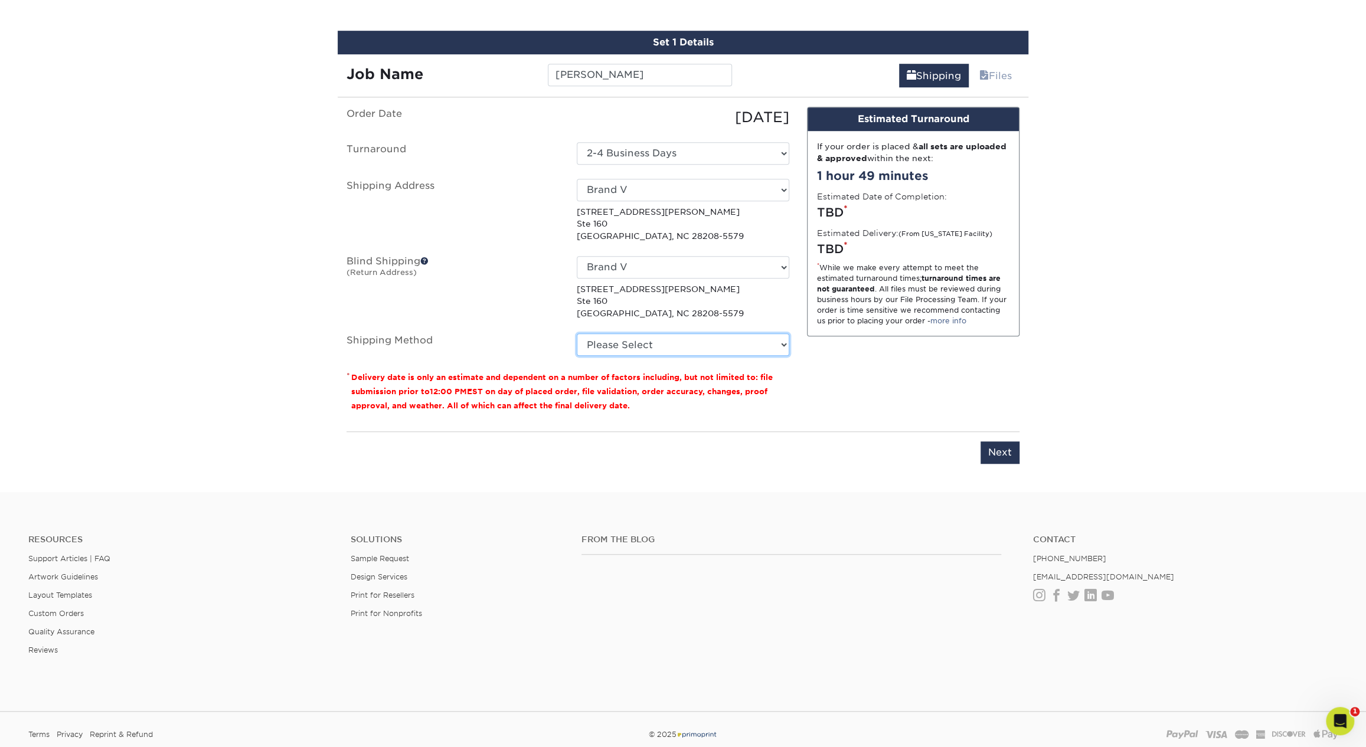
click at [644, 352] on select "Please Select Ground Shipping (+$18.45) 3 Day Shipping Service (+$22.14) 2 Day …" at bounding box center [683, 345] width 213 height 22
select select "03"
click at [577, 334] on select "Please Select Ground Shipping (+$18.45) 3 Day Shipping Service (+$22.14) 2 Day …" at bounding box center [683, 345] width 213 height 22
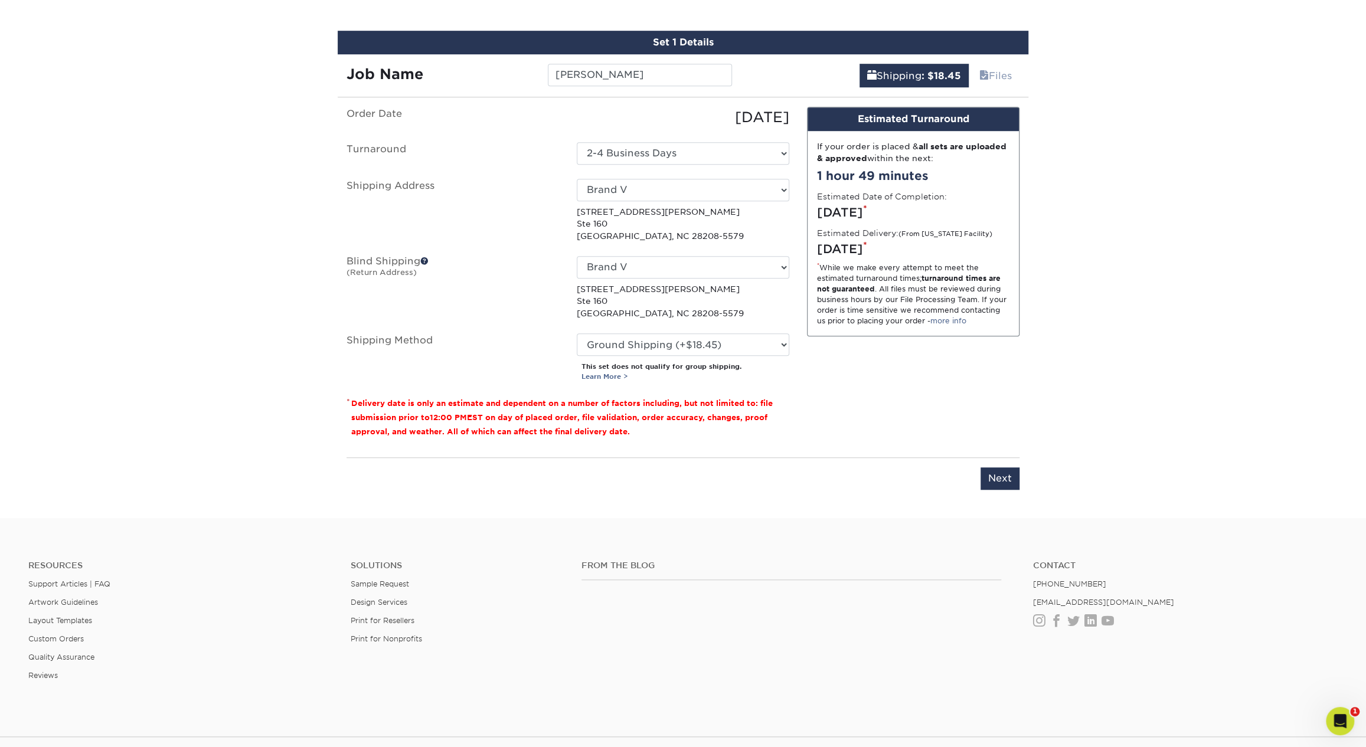
click at [891, 362] on div "Design Estimated Turnaround If your order is placed & all sets are uploaded & a…" at bounding box center [913, 277] width 230 height 341
click at [1010, 482] on input "Next" at bounding box center [1000, 479] width 39 height 22
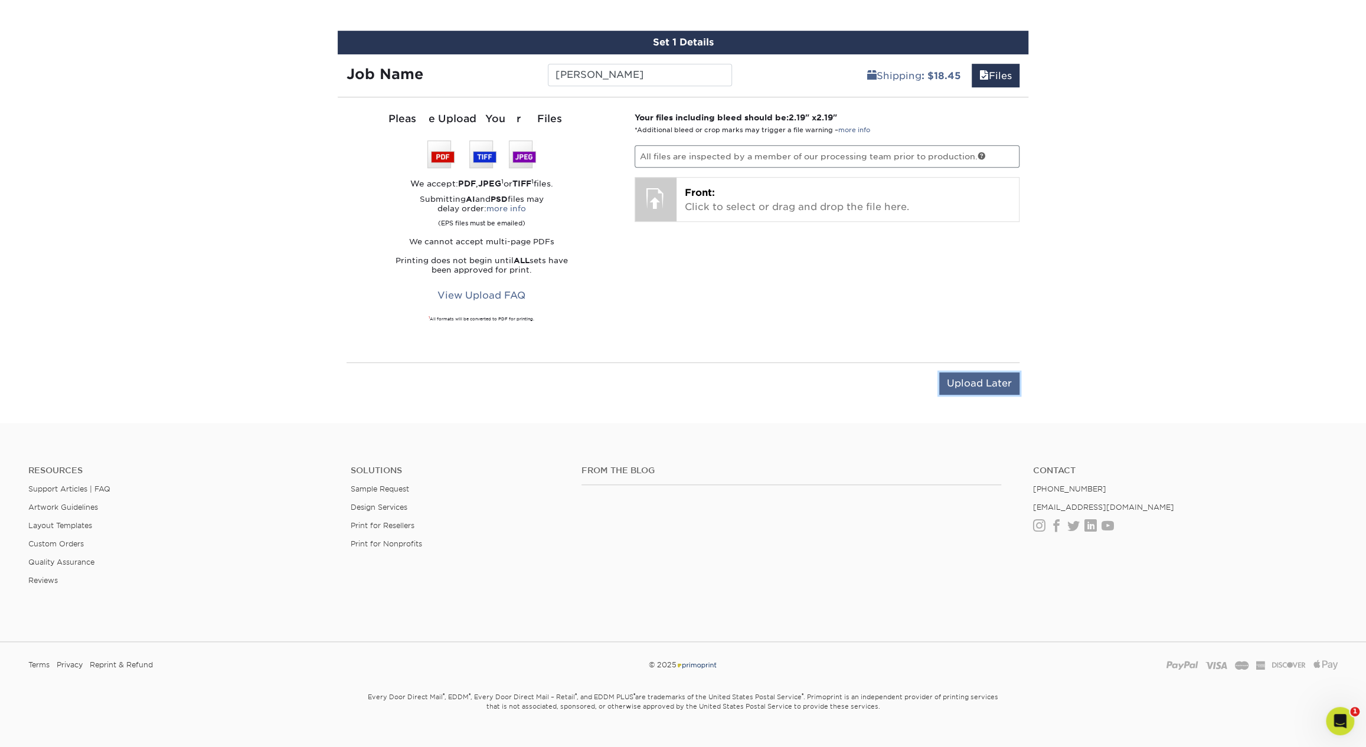
click at [972, 386] on input "Upload Later" at bounding box center [979, 384] width 80 height 22
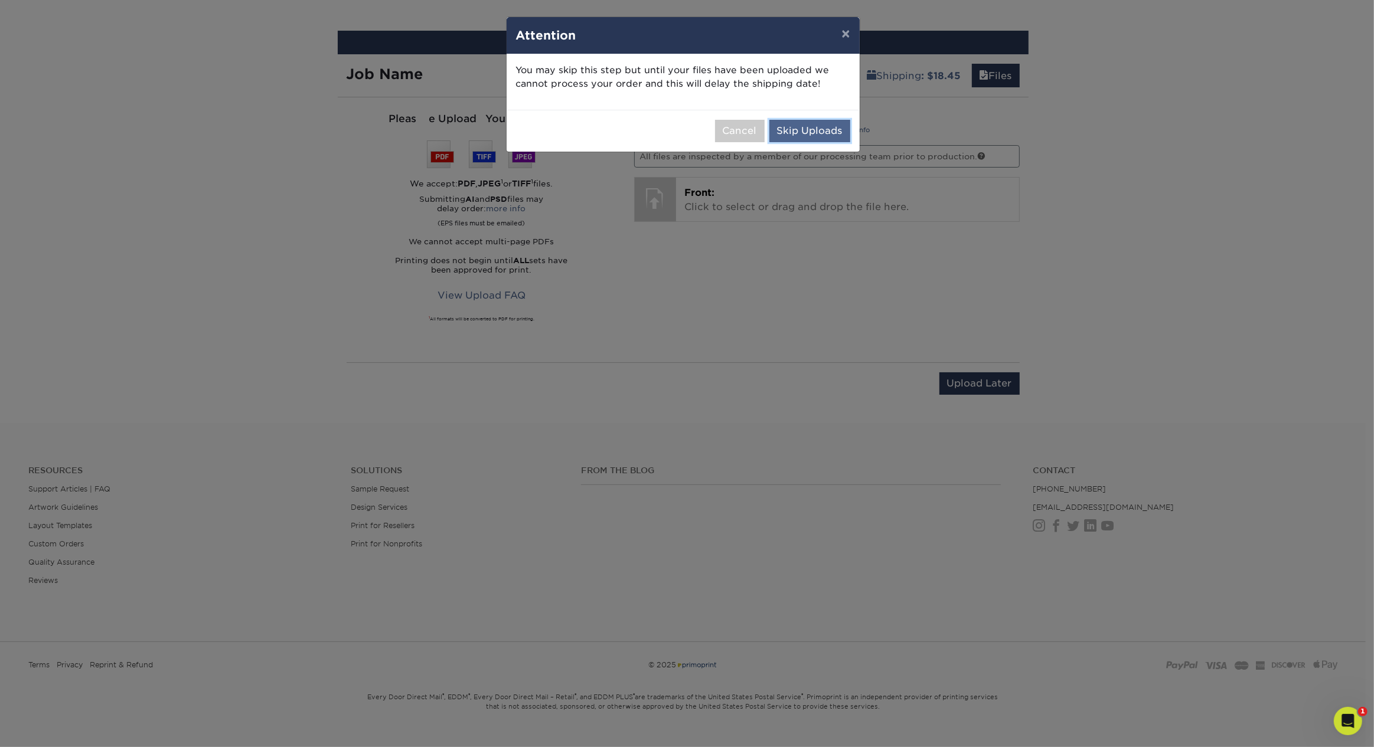
click at [802, 126] on button "Skip Uploads" at bounding box center [809, 131] width 81 height 22
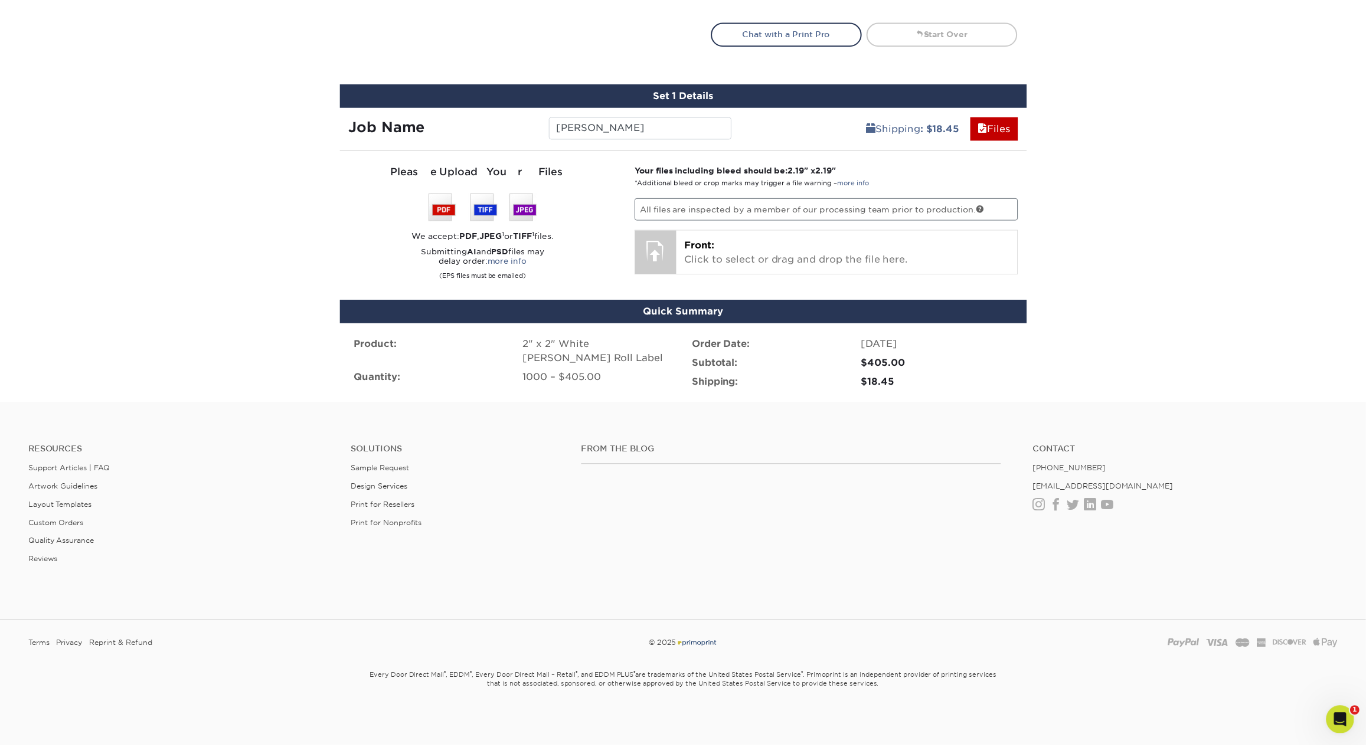
scroll to position [507, 0]
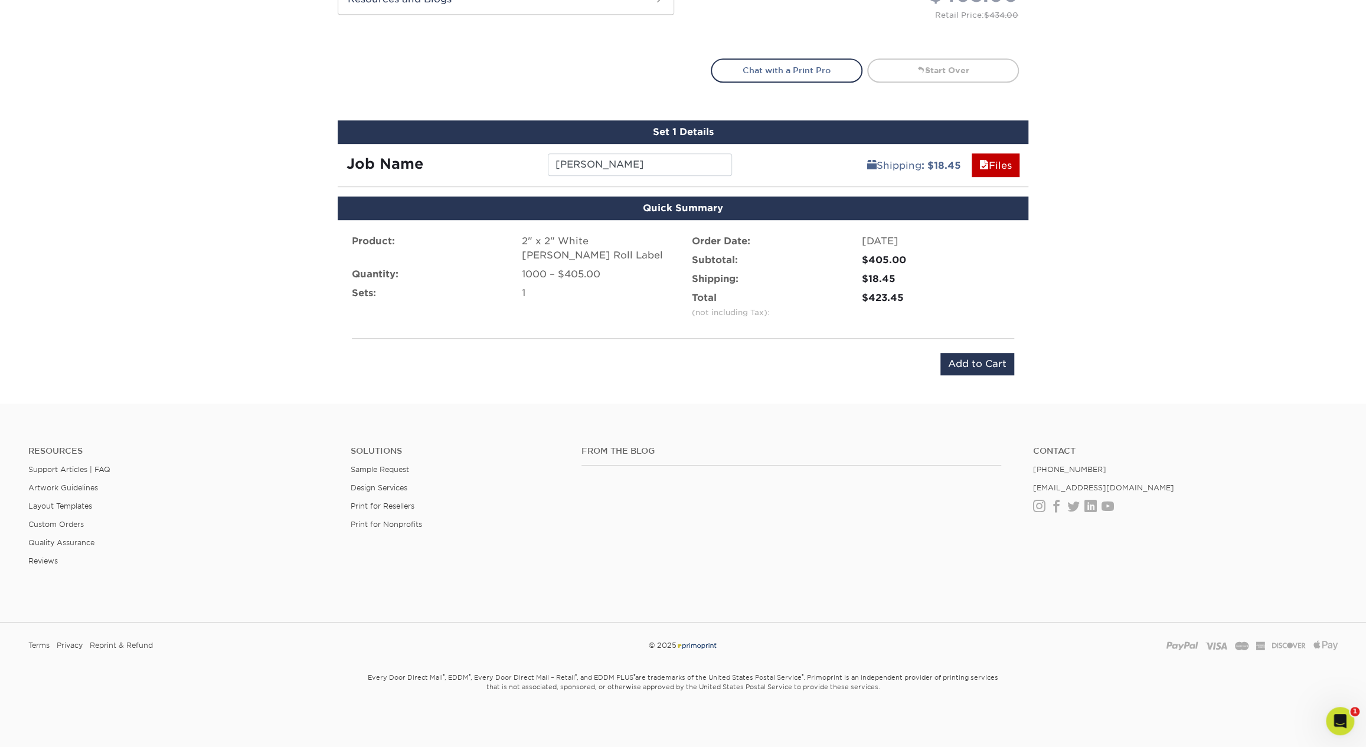
click at [535, 239] on div "2" x 2" White BOPP Roll Label" at bounding box center [598, 248] width 152 height 28
copy ul "2" x 2" White BOPP Roll Label"
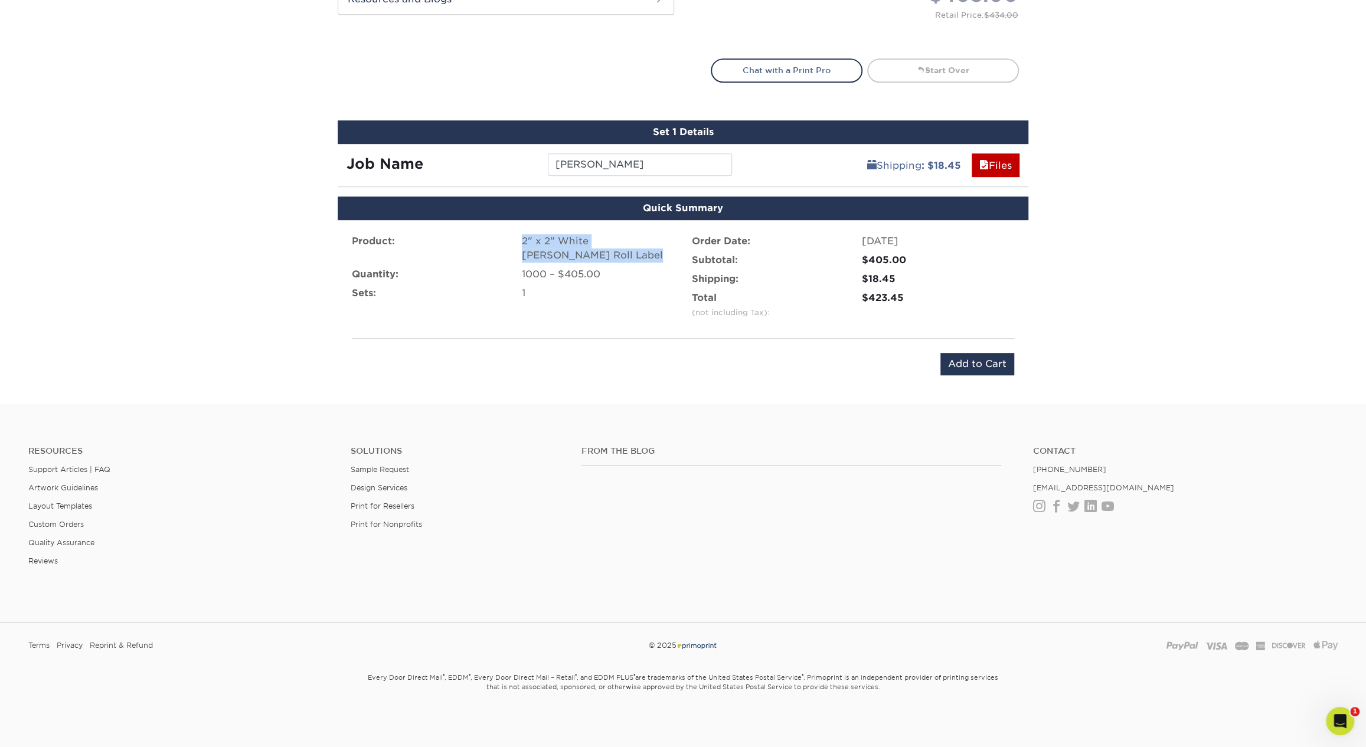
copy ul "2" x 2" White BOPP Roll Label"
click at [990, 353] on input "Add to Cart" at bounding box center [977, 364] width 74 height 22
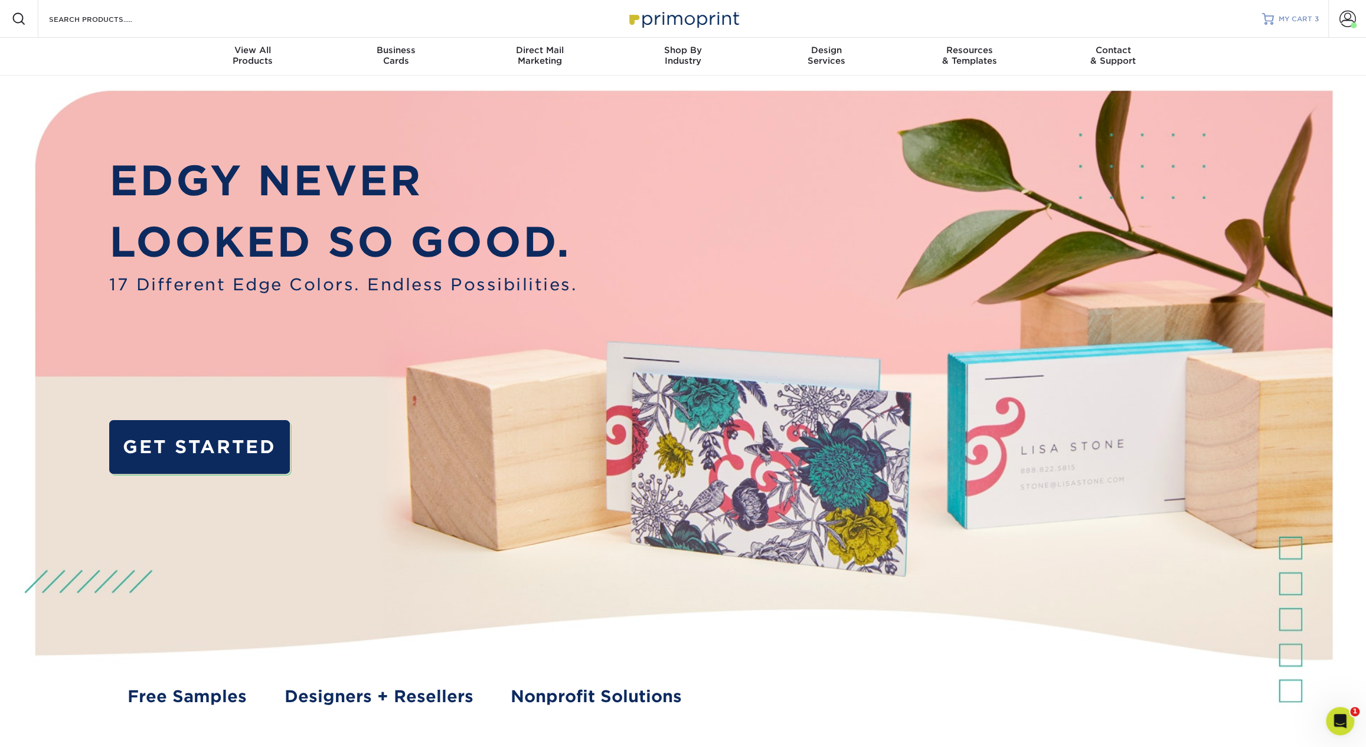
click at [1302, 17] on span "MY CART" at bounding box center [1296, 19] width 34 height 10
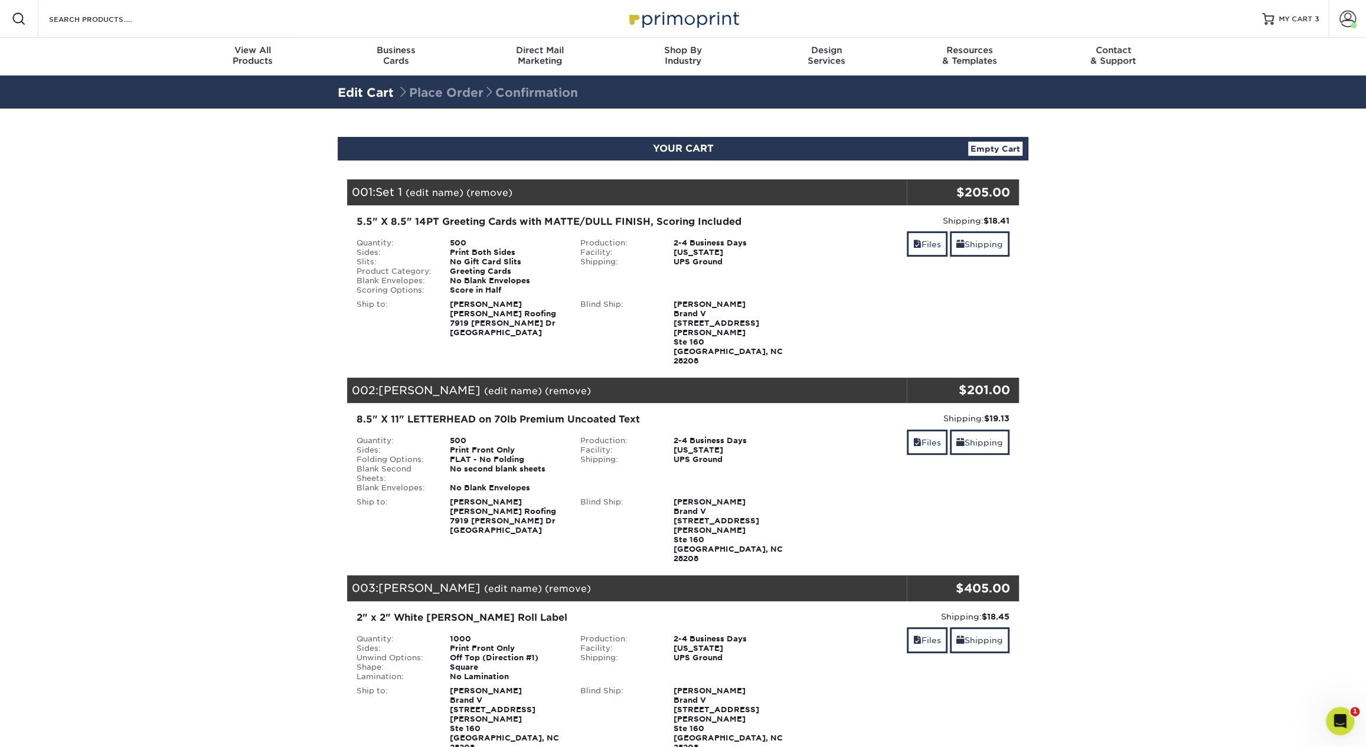
click at [471, 611] on div "2" x 2" White [PERSON_NAME] Roll Label" at bounding box center [571, 618] width 429 height 14
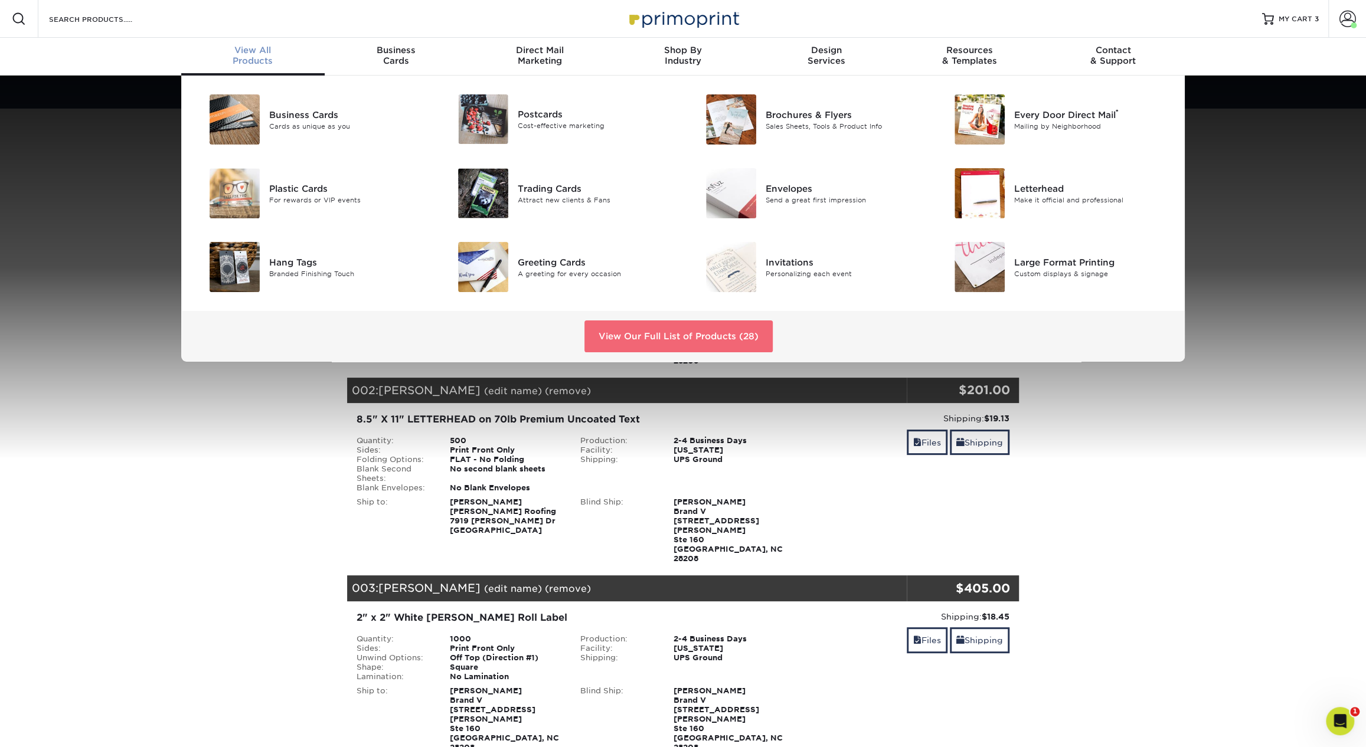
click at [720, 333] on link "View Our Full List of Products (28)" at bounding box center [678, 337] width 188 height 32
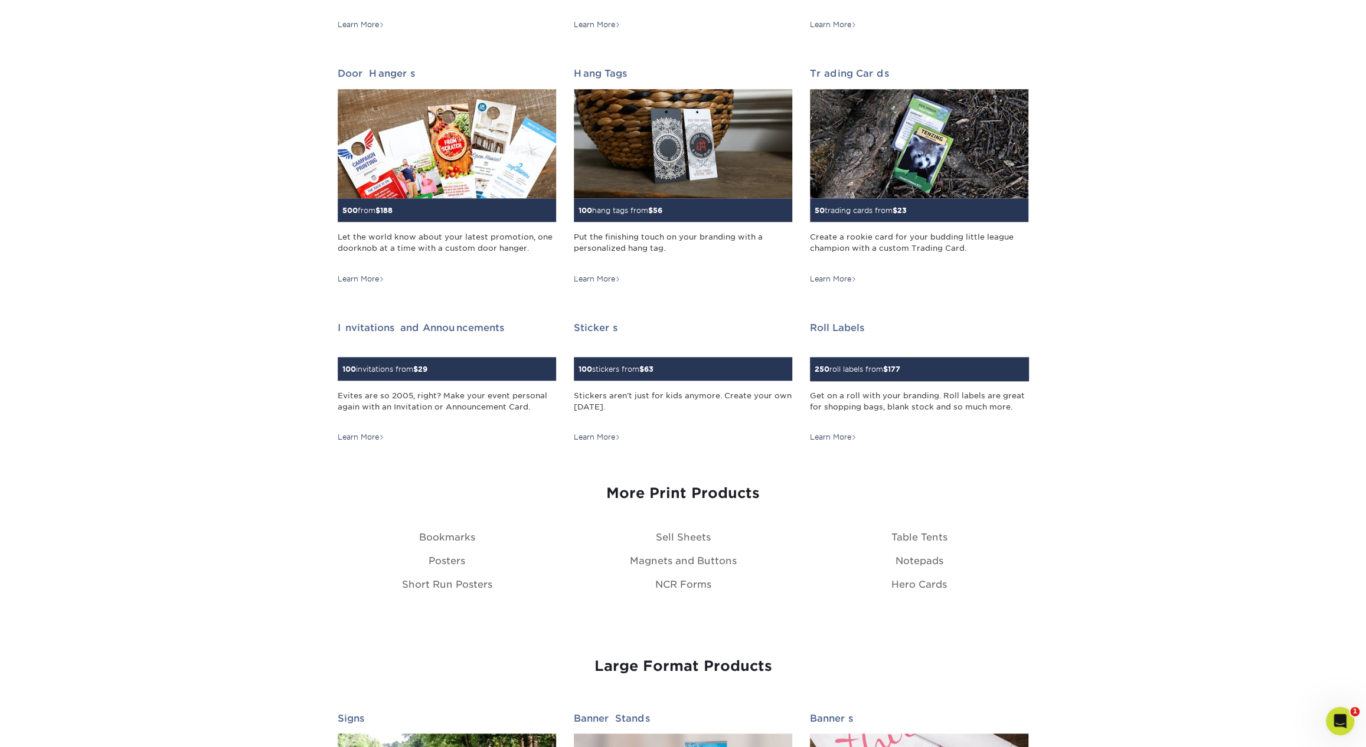
scroll to position [879, 0]
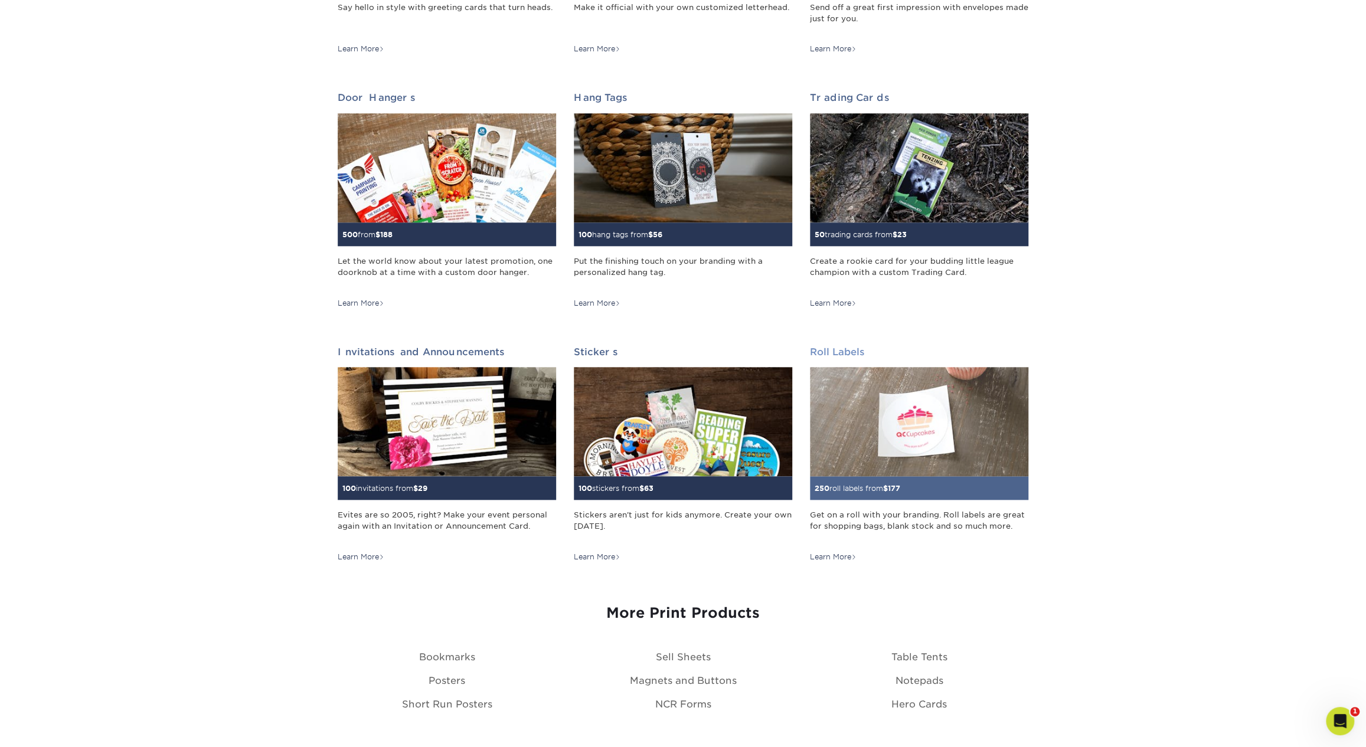
click at [861, 429] on img at bounding box center [919, 421] width 218 height 109
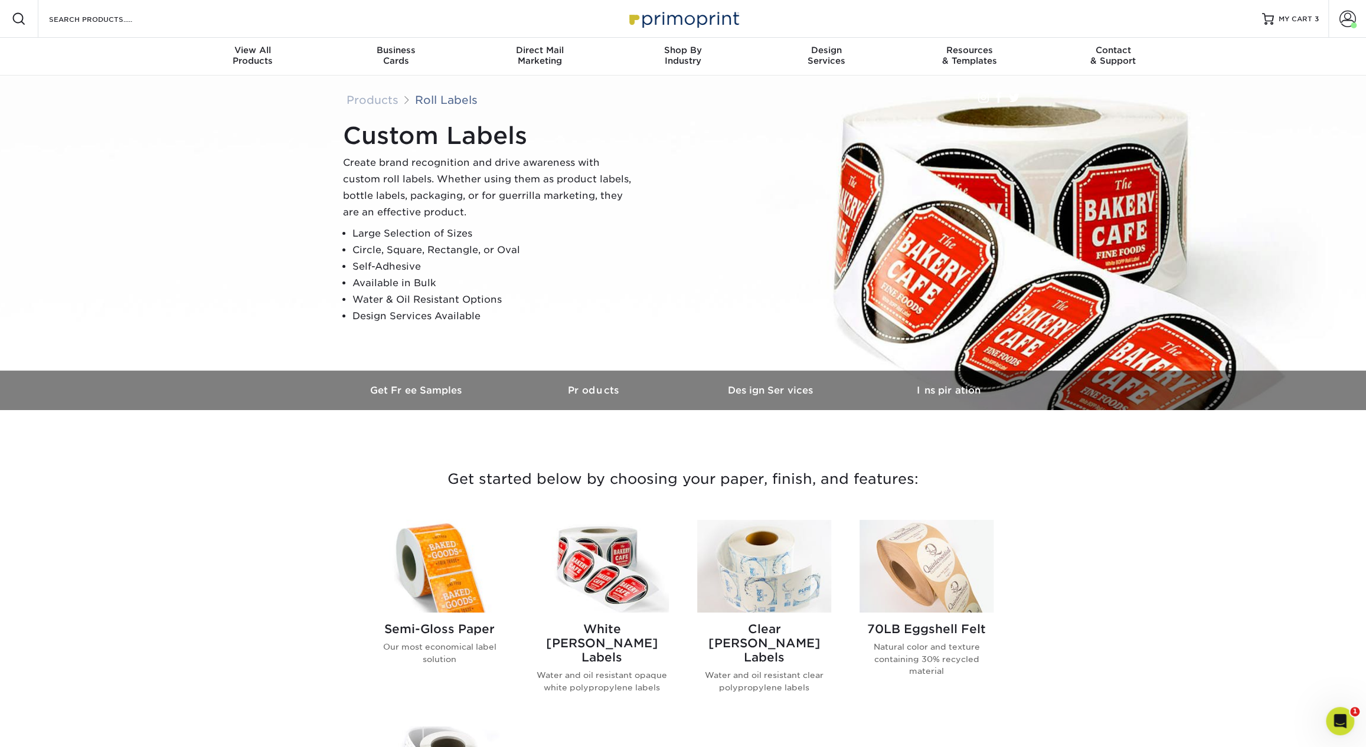
click at [590, 567] on img at bounding box center [602, 566] width 134 height 93
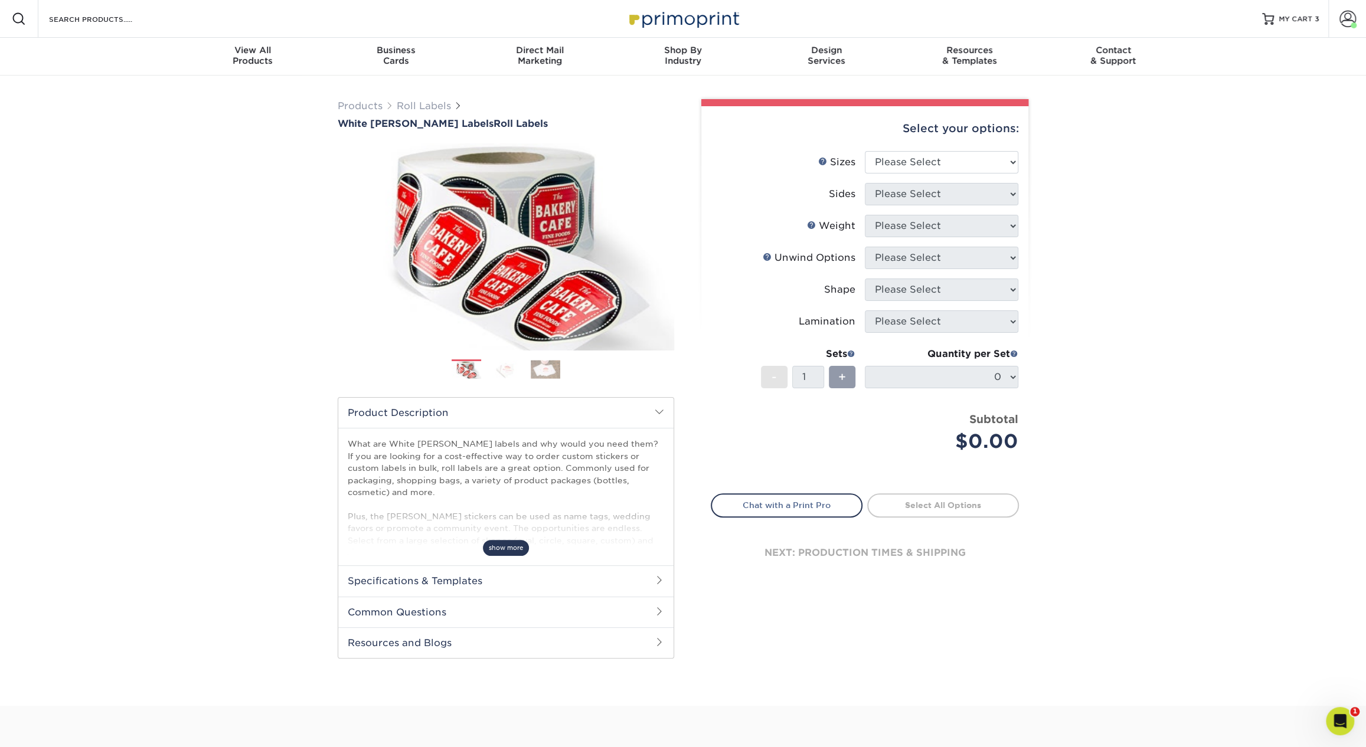
click at [516, 545] on span "show more" at bounding box center [506, 548] width 46 height 16
